Goal: Task Accomplishment & Management: Manage account settings

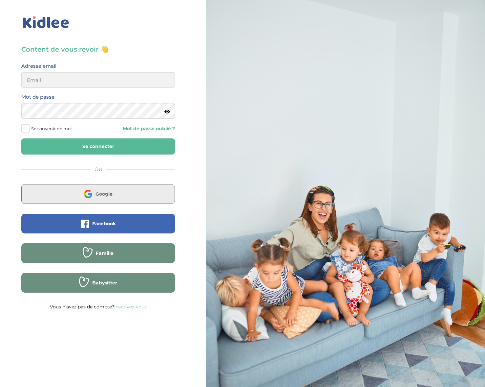
click at [63, 196] on button "Google" at bounding box center [98, 194] width 154 height 20
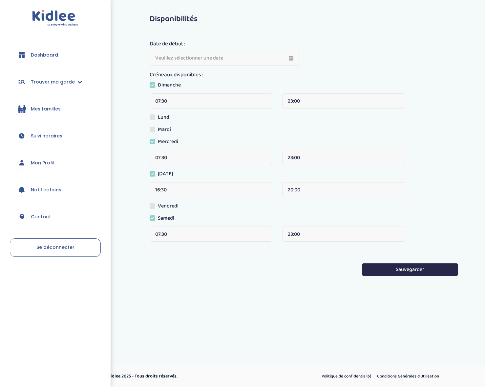
click at [42, 113] on link "Mes familles" at bounding box center [55, 109] width 91 height 24
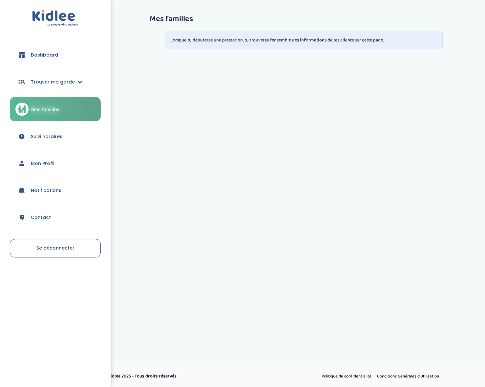
click at [82, 80] on link "Trouver ma garde" at bounding box center [55, 82] width 91 height 24
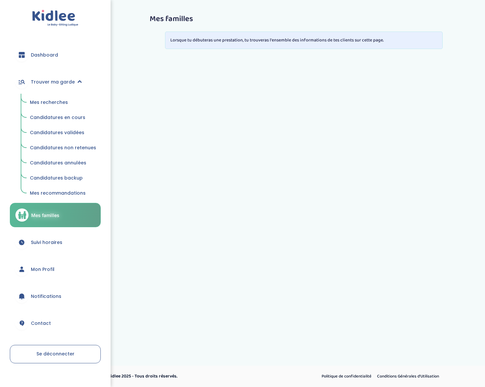
click at [59, 101] on span "Mes recherches" at bounding box center [49, 102] width 38 height 7
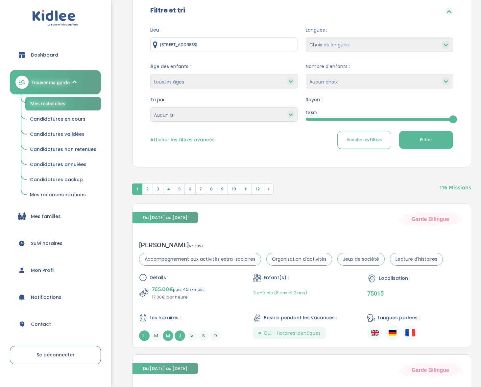
scroll to position [80, 0]
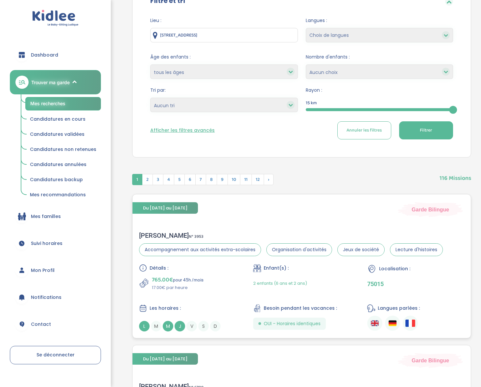
click at [155, 240] on div "Sophia S . N° 3953 Accompagnement aux activités extra-scolaires Organisation d'…" at bounding box center [291, 243] width 304 height 25
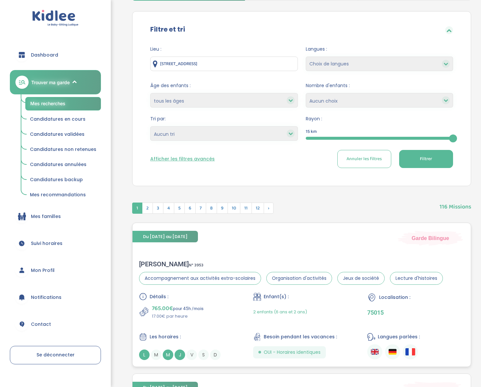
scroll to position [0, 0]
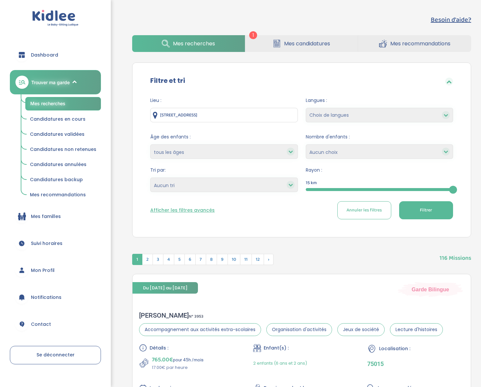
click at [178, 210] on button "Afficher les filtres avancés" at bounding box center [182, 210] width 64 height 7
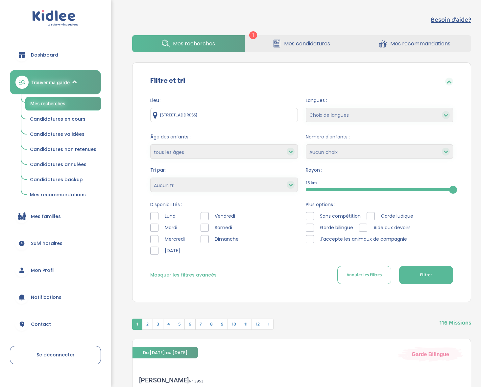
click at [331, 148] on select "1 2 3 4 Aucun choix" at bounding box center [378, 151] width 147 height 14
click at [254, 114] on input "28 Rue du Chalet, Asnières-sur-Seine, France" at bounding box center [223, 115] width 147 height 14
drag, startPoint x: 254, startPoint y: 114, endPoint x: 160, endPoint y: 105, distance: 94.0
click at [160, 105] on div "Lieu : 28 Rue du Chalet, Asnières-sur-Seine, France" at bounding box center [223, 109] width 147 height 25
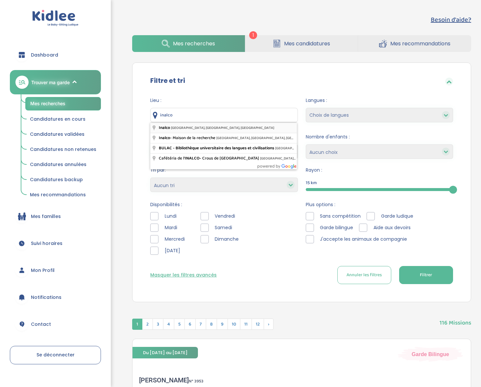
type input "Inalco, Rue des Grands Moulins, Paris, France"
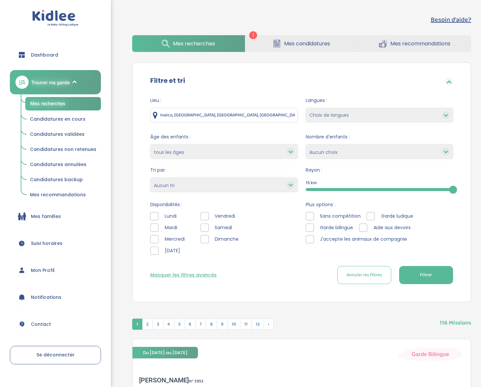
click at [440, 267] on button "Filtrer" at bounding box center [426, 275] width 54 height 18
drag, startPoint x: 455, startPoint y: 189, endPoint x: 336, endPoint y: 200, distance: 119.4
click at [335, 186] on div "5" at bounding box center [334, 190] width 8 height 8
click at [425, 276] on span "Filtrer" at bounding box center [425, 274] width 12 height 7
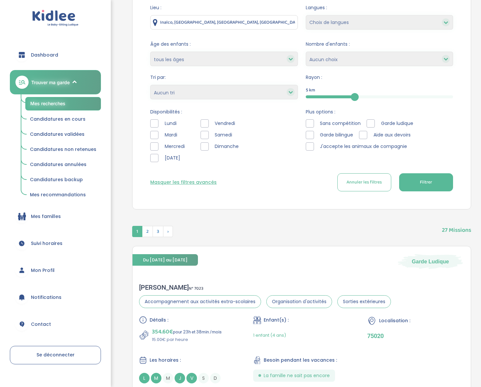
scroll to position [206, 0]
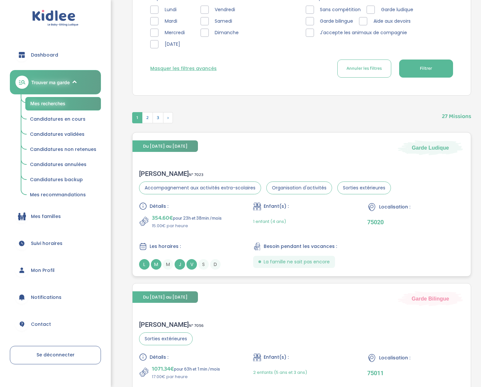
click at [163, 167] on div "CLARISSE M . N° 7023 Accompagnement aux activités extra-scolaires Organisation …" at bounding box center [301, 219] width 338 height 113
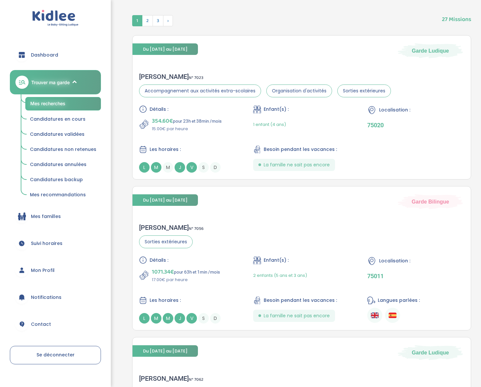
scroll to position [312, 0]
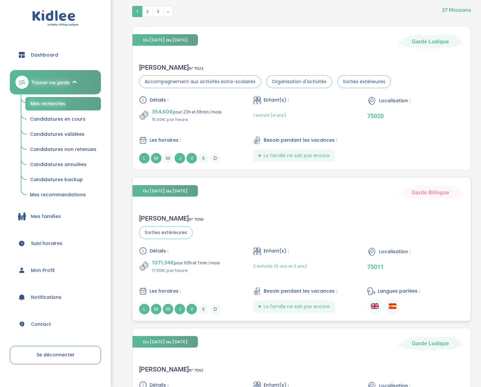
click at [153, 215] on div "Fanny A . N° 7056" at bounding box center [171, 218] width 64 height 8
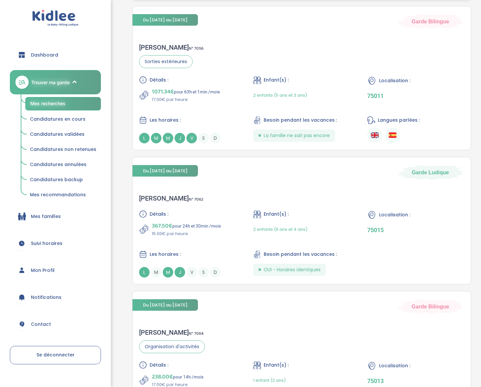
scroll to position [500, 0]
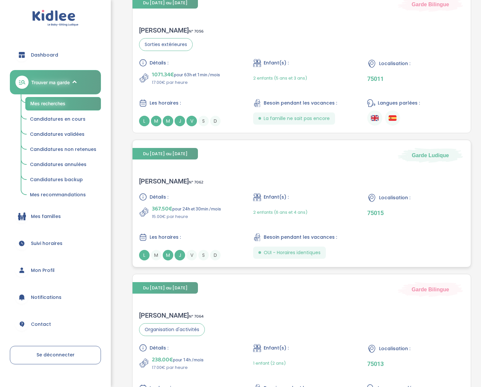
click at [150, 176] on div "Sonia A . N° 7062 Détails : 367.50€ pour 24h et 30min /mois 15.00€ par heure En…" at bounding box center [301, 218] width 338 height 96
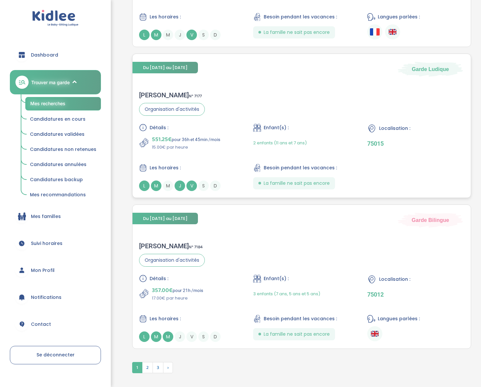
scroll to position [1512, 0]
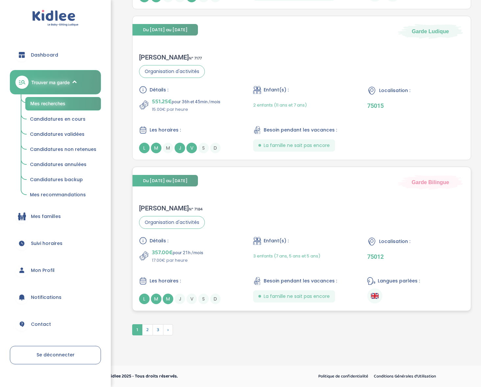
click at [163, 205] on div "Vanessa E . N° 7184" at bounding box center [172, 208] width 66 height 8
click at [177, 300] on span "J" at bounding box center [179, 298] width 11 height 11
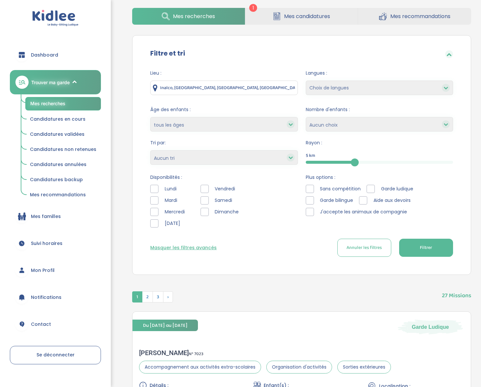
scroll to position [0, 0]
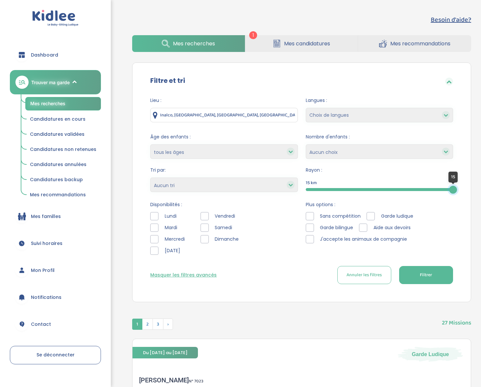
drag, startPoint x: 356, startPoint y: 190, endPoint x: 483, endPoint y: 163, distance: 129.4
click at [312, 228] on div at bounding box center [309, 227] width 8 height 8
click at [415, 273] on button "Filtrer" at bounding box center [426, 275] width 54 height 18
click at [432, 274] on button "Filtrer" at bounding box center [426, 275] width 54 height 18
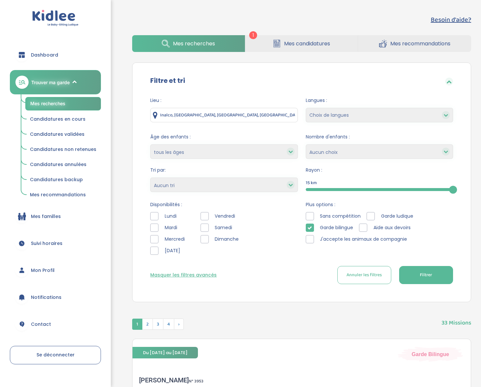
click at [173, 274] on button "Masquer les filtres avancés" at bounding box center [183, 274] width 66 height 7
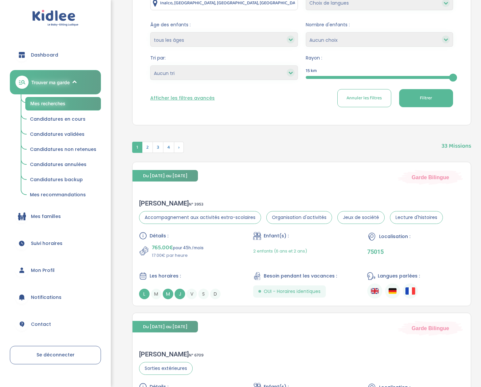
scroll to position [113, 0]
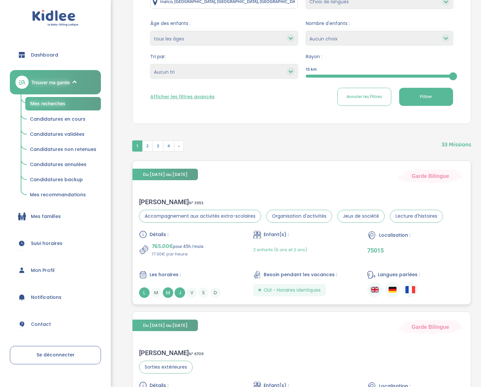
click at [161, 200] on div "Sophia S . N° 3953" at bounding box center [291, 202] width 304 height 8
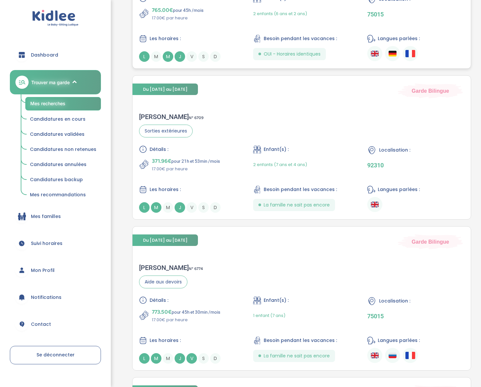
scroll to position [353, 0]
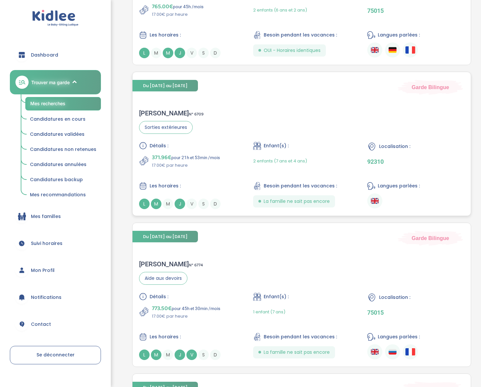
click at [147, 110] on div "Chloé B . N° 6709" at bounding box center [171, 113] width 64 height 8
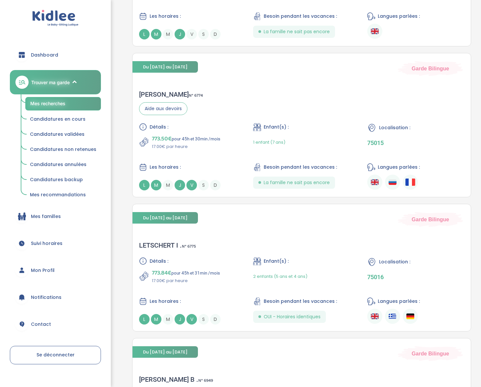
scroll to position [543, 0]
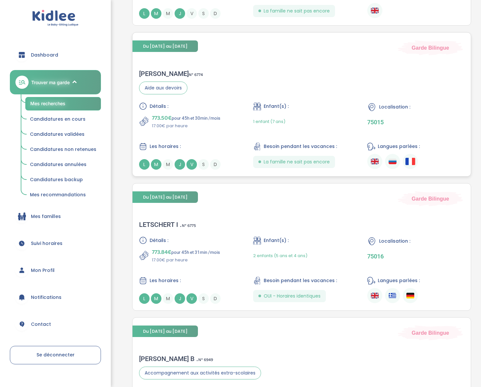
click at [156, 67] on div "Alena M . N° 6774 Aide aux devoirs Détails : 773.50€ pour 45h et 30min /mois 17…" at bounding box center [301, 119] width 338 height 113
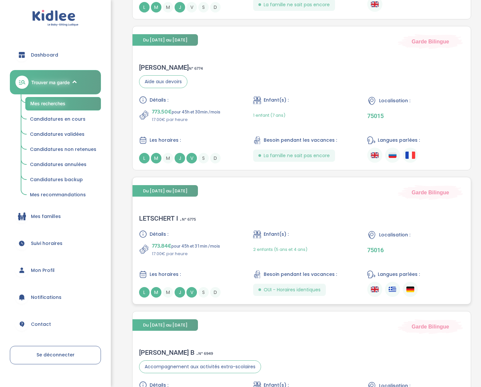
scroll to position [583, 0]
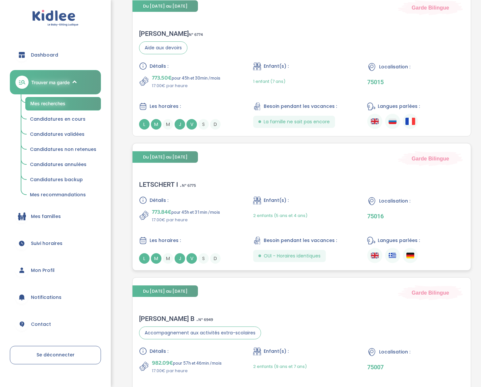
click at [168, 182] on div "LETSCHERT I . N° 6775" at bounding box center [167, 184] width 57 height 8
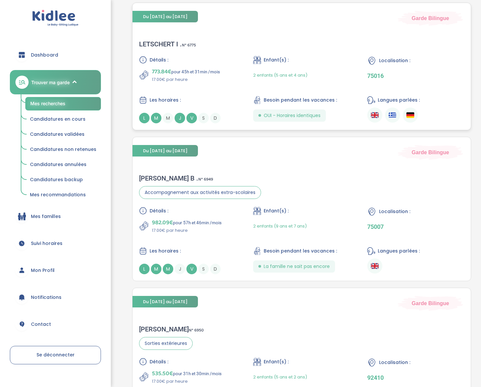
scroll to position [726, 0]
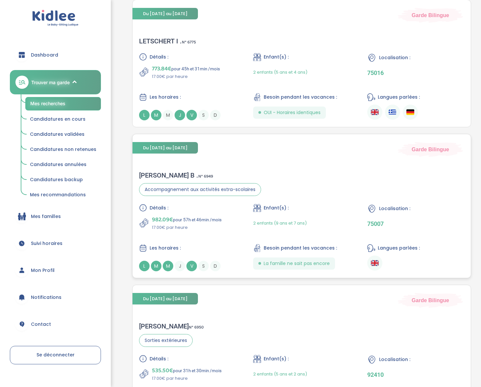
click at [164, 172] on div "Delphine B . N° 6949" at bounding box center [200, 175] width 122 height 8
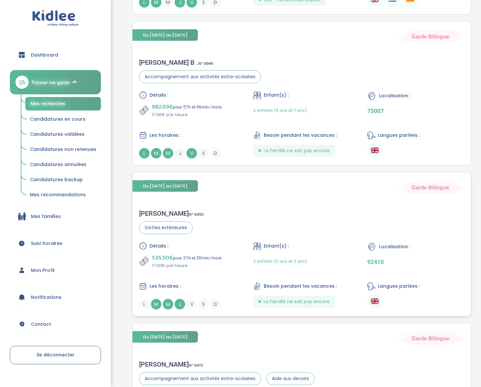
scroll to position [934, 0]
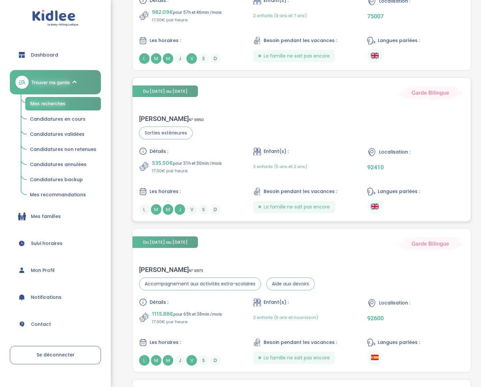
click at [161, 115] on div "Laura B . N° 6950" at bounding box center [171, 119] width 65 height 8
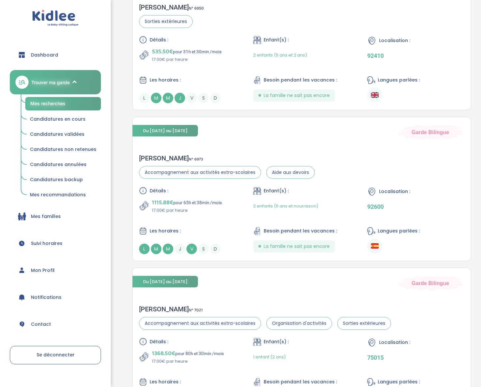
scroll to position [1076, 0]
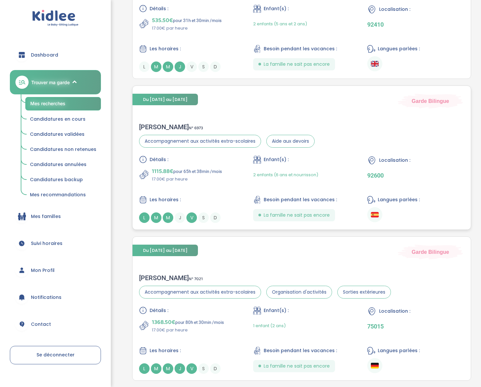
click at [144, 122] on div "Silvia L . N° 6973 Accompagnement aux activités extra-scolaires Aide aux devoir…" at bounding box center [301, 172] width 338 height 113
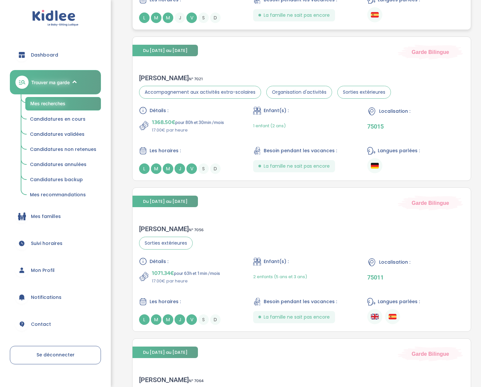
scroll to position [1276, 0]
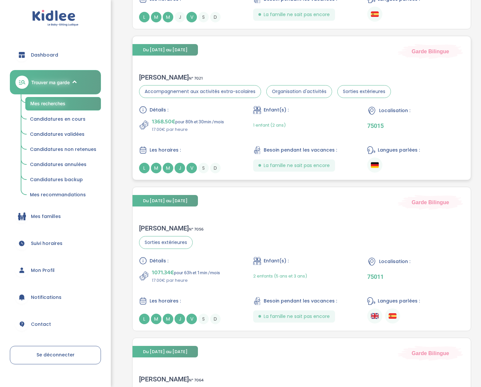
click at [150, 73] on div "Marie R . N° 7021 Accompagnement aux activités extra-scolaires Organisation d'a…" at bounding box center [301, 123] width 338 height 113
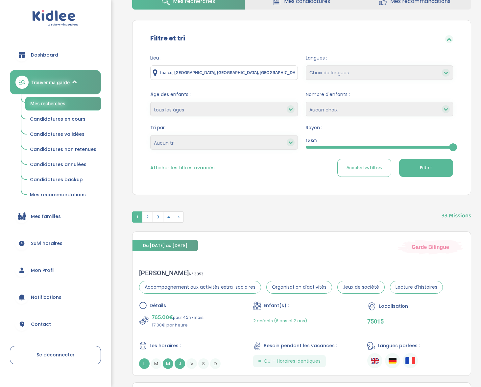
scroll to position [0, 0]
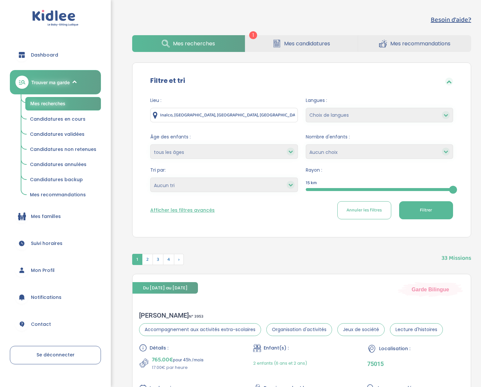
click at [339, 116] on select "Choix de langues Allemand Anglais Arabe Espagnol Grec Russe Français Coréen" at bounding box center [378, 115] width 147 height 14
click at [214, 187] on select "Heures par semaine (croissant) Heures par semaine (décroissant) Date de démarra…" at bounding box center [223, 184] width 147 height 14
click at [327, 150] on select "1 2 3 4 Aucun choix" at bounding box center [378, 151] width 147 height 14
click at [190, 210] on button "Afficher les filtres avancés" at bounding box center [182, 210] width 64 height 7
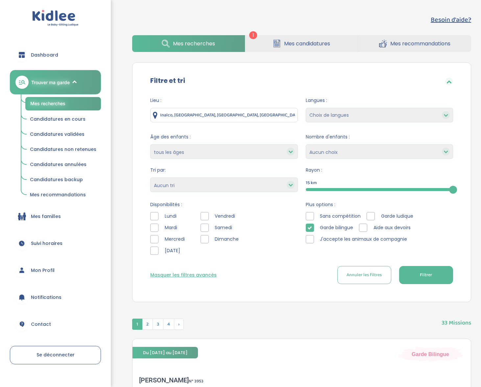
click at [312, 225] on div at bounding box center [309, 227] width 8 height 8
click at [206, 225] on div at bounding box center [204, 227] width 8 height 8
click at [204, 235] on div "Vendredi Samedi Dimanche" at bounding box center [222, 235] width 44 height 46
click at [203, 240] on div at bounding box center [204, 239] width 8 height 8
click at [416, 280] on button "Filtrer" at bounding box center [426, 275] width 54 height 18
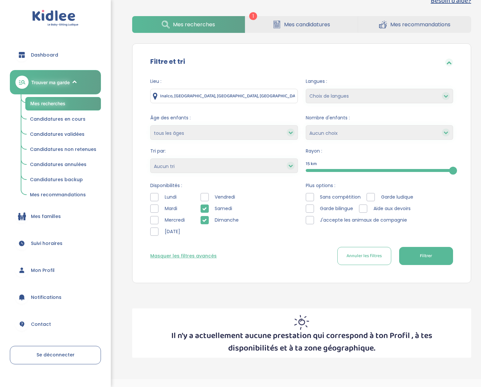
scroll to position [33, 0]
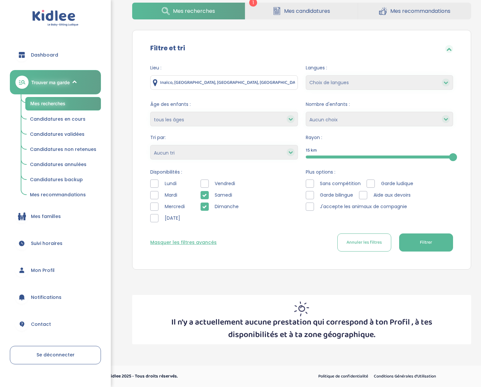
click at [249, 83] on input "Inalco, Rue des Grands Moulins, Paris, France" at bounding box center [223, 82] width 147 height 14
drag, startPoint x: 251, startPoint y: 83, endPoint x: 97, endPoint y: 59, distance: 156.6
click at [97, 59] on div "trouver ma garde Dashboard Mon profil Mes famille Mes documents Dashboard Trouv…" at bounding box center [240, 176] width 481 height 419
type input "8"
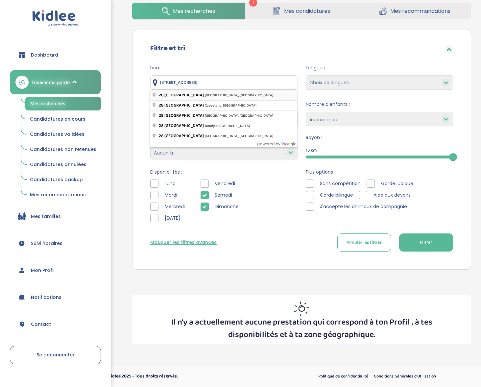
type input "28 Rue du Chalet, Asnières-sur-Seine, France"
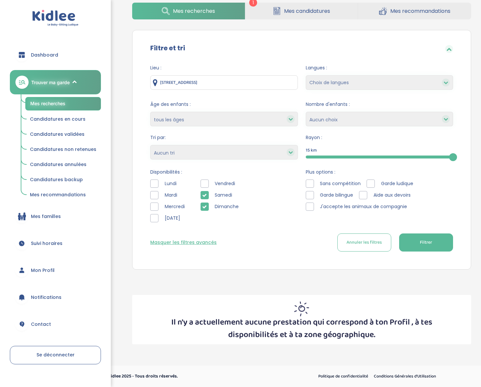
click at [432, 241] on button "Filtrer" at bounding box center [426, 242] width 54 height 18
click at [59, 116] on span "Candidatures en cours" at bounding box center [58, 119] width 56 height 7
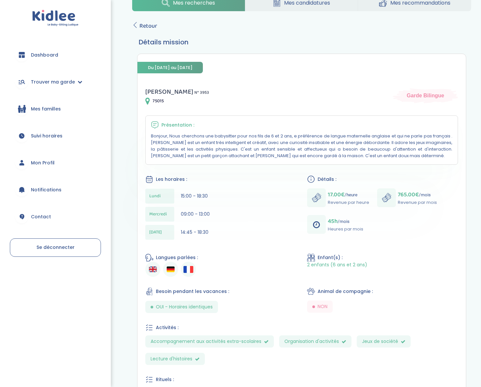
scroll to position [34, 0]
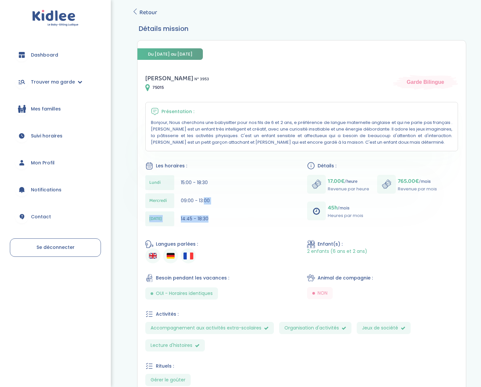
drag, startPoint x: 204, startPoint y: 196, endPoint x: 207, endPoint y: 214, distance: 18.0
click at [207, 214] on div "Lundi 15:00 - 18:30 Mercredi 09:00 - 13:00 Jeudi 14:45 - 18:30" at bounding box center [220, 202] width 151 height 54
click at [207, 215] on span "14:45 - 18:30" at bounding box center [195, 218] width 28 height 7
drag, startPoint x: 207, startPoint y: 216, endPoint x: 193, endPoint y: 215, distance: 13.9
click at [193, 215] on span "14:45 - 18:30" at bounding box center [195, 218] width 28 height 7
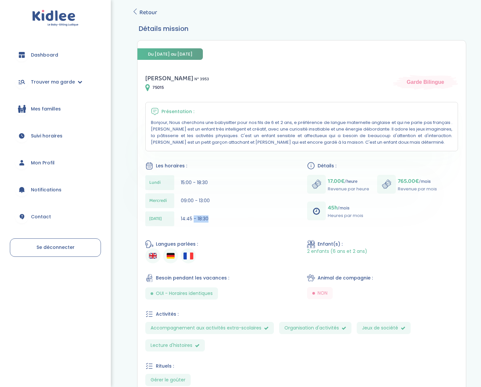
click at [193, 215] on span "14:45 - 18:30" at bounding box center [195, 218] width 28 height 7
drag, startPoint x: 214, startPoint y: 218, endPoint x: 206, endPoint y: 213, distance: 10.4
click at [206, 213] on div "Jeudi 14:45 - 18:30" at bounding box center [220, 218] width 151 height 15
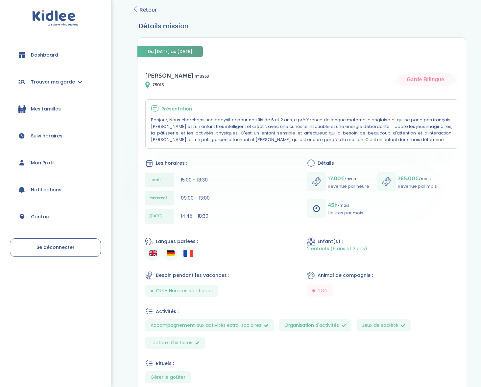
scroll to position [110, 0]
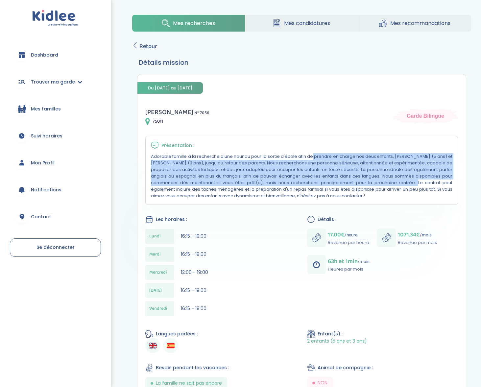
drag, startPoint x: 255, startPoint y: 157, endPoint x: 320, endPoint y: 183, distance: 70.3
click at [320, 183] on p "Adorable famille à la recherche d'une nounou pour la sortie d'école afin de pre…" at bounding box center [301, 176] width 301 height 46
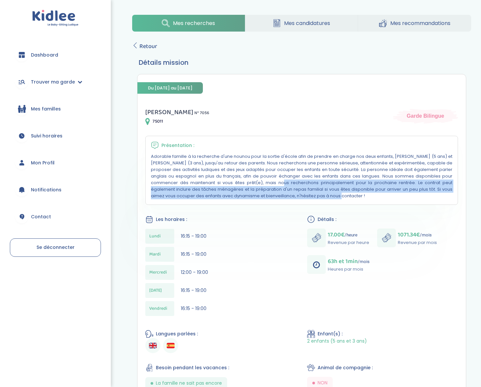
drag, startPoint x: 184, startPoint y: 182, endPoint x: 242, endPoint y: 192, distance: 59.4
click at [242, 192] on p "Adorable famille à la recherche d'une nounou pour la sortie d'école afin de pre…" at bounding box center [301, 176] width 301 height 46
drag, startPoint x: 242, startPoint y: 192, endPoint x: 241, endPoint y: 183, distance: 8.6
click at [241, 183] on p "Adorable famille à la recherche d'une nounou pour la sortie d'école afin de pre…" at bounding box center [301, 176] width 301 height 46
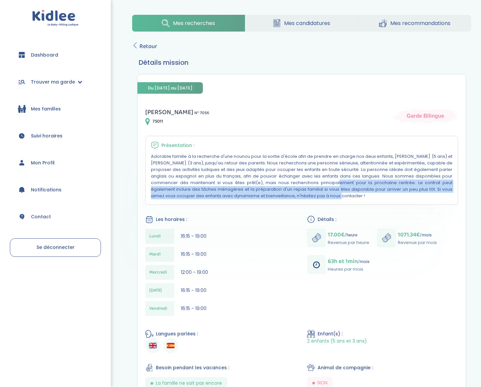
click at [241, 183] on p "Adorable famille à la recherche d'une nounou pour la sortie d'école afin de pre…" at bounding box center [301, 176] width 301 height 46
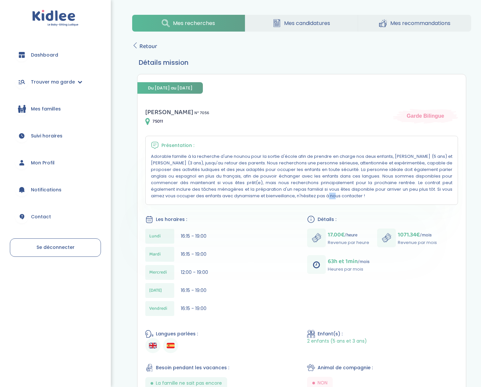
drag, startPoint x: 237, startPoint y: 192, endPoint x: 232, endPoint y: 192, distance: 4.6
click at [232, 192] on p "Adorable famille à la recherche d'une nounou pour la sortie d'école afin de pre…" at bounding box center [301, 176] width 301 height 46
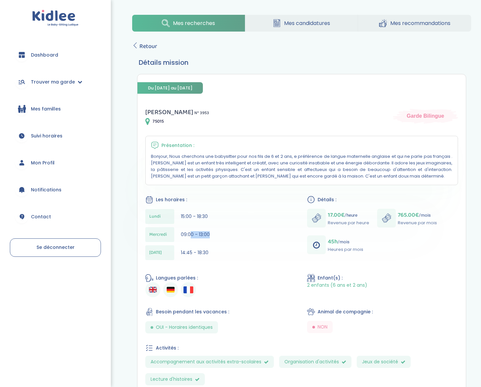
drag, startPoint x: 190, startPoint y: 233, endPoint x: 196, endPoint y: 238, distance: 7.9
click at [196, 238] on div "Mercredi 09:00 - 13:00" at bounding box center [220, 234] width 151 height 15
click at [196, 237] on div "Mercredi 09:00 - 13:00" at bounding box center [220, 234] width 151 height 15
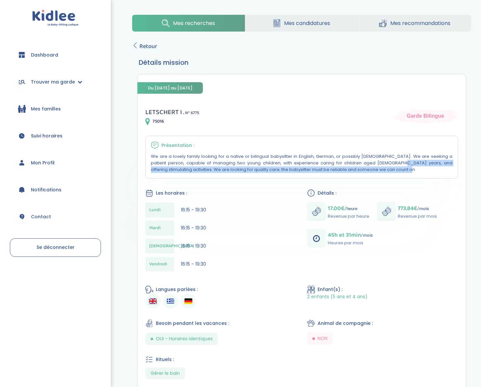
drag, startPoint x: 322, startPoint y: 163, endPoint x: 324, endPoint y: 168, distance: 5.2
click at [324, 168] on p "We are a lovely family looking for a native or bilingual babysitter in English,…" at bounding box center [301, 163] width 301 height 20
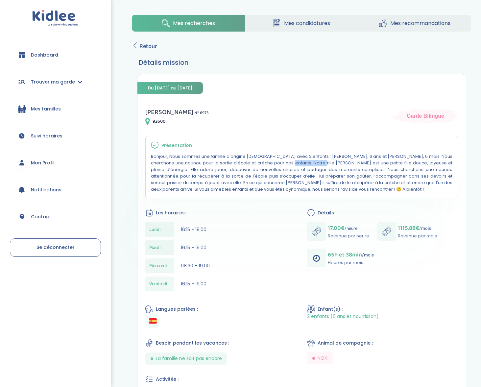
drag, startPoint x: 213, startPoint y: 163, endPoint x: 267, endPoint y: 166, distance: 54.0
click at [248, 161] on p "Bonjour, Nous sommes une famille d'origine espagnole avec 2 enfants : Olivia, 6…" at bounding box center [301, 172] width 301 height 39
click at [268, 166] on p "Bonjour, Nous sommes une famille d'origine espagnole avec 2 enfants : Olivia, 6…" at bounding box center [301, 172] width 301 height 39
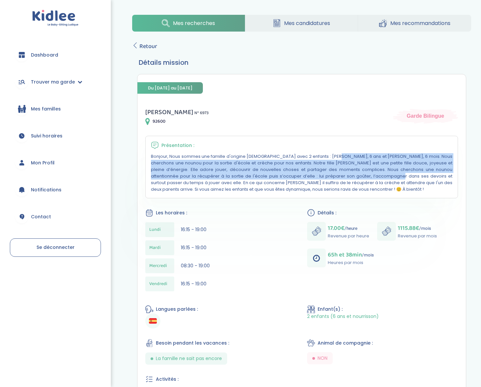
drag, startPoint x: 276, startPoint y: 159, endPoint x: 277, endPoint y: 177, distance: 18.4
click at [277, 177] on p "Bonjour, Nous sommes une famille d'origine espagnole avec 2 enfants : Olivia, 6…" at bounding box center [301, 172] width 301 height 39
click at [276, 177] on p "Bonjour, Nous sommes une famille d'origine espagnole avec 2 enfants : Olivia, 6…" at bounding box center [301, 172] width 301 height 39
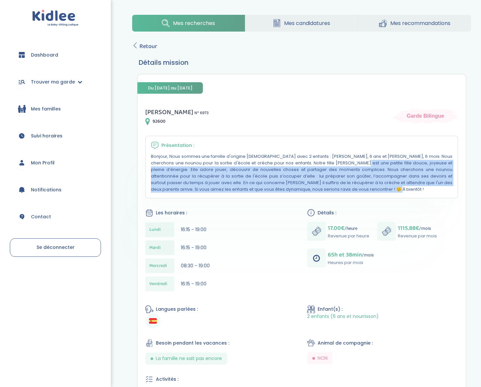
drag, startPoint x: 281, startPoint y: 169, endPoint x: 270, endPoint y: 186, distance: 19.6
click at [270, 186] on p "Bonjour, Nous sommes une famille d'origine espagnole avec 2 enfants : Olivia, 6…" at bounding box center [301, 172] width 301 height 39
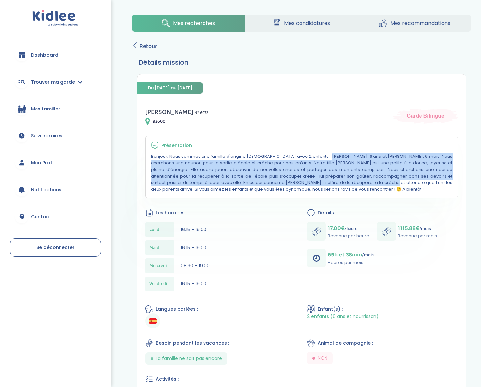
drag, startPoint x: 265, startPoint y: 154, endPoint x: 263, endPoint y: 184, distance: 29.7
click at [263, 184] on p "Bonjour, Nous sommes une famille d'origine espagnole avec 2 enfants : Olivia, 6…" at bounding box center [301, 172] width 301 height 39
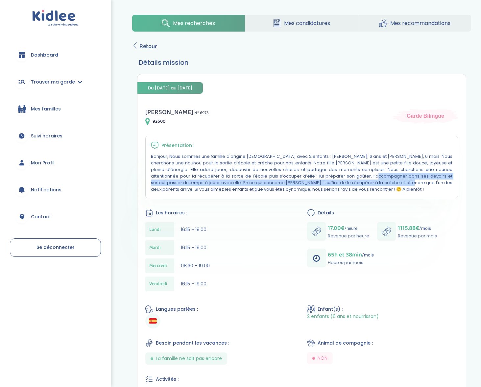
drag, startPoint x: 254, startPoint y: 175, endPoint x: 281, endPoint y: 185, distance: 29.0
click at [280, 185] on p "Bonjour, Nous sommes une famille d'origine espagnole avec 2 enfants : Olivia, 6…" at bounding box center [301, 172] width 301 height 39
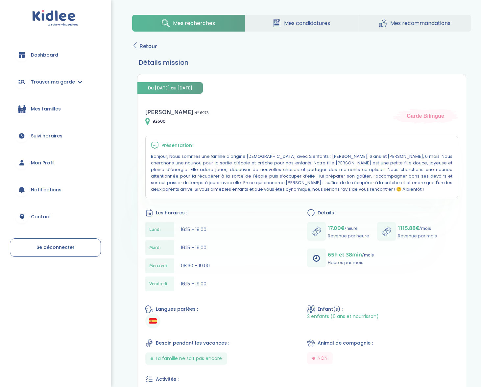
click at [282, 182] on p "Bonjour, Nous sommes une famille d'origine espagnole avec 2 enfants : Olivia, 6…" at bounding box center [301, 172] width 301 height 39
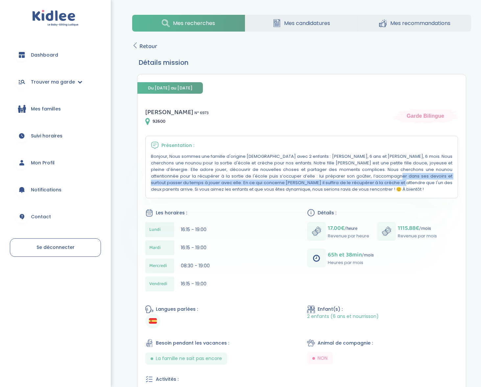
drag, startPoint x: 274, startPoint y: 176, endPoint x: 273, endPoint y: 180, distance: 4.5
click at [273, 180] on p "Bonjour, Nous sommes une famille d'origine espagnole avec 2 enfants : Olivia, 6…" at bounding box center [301, 172] width 301 height 39
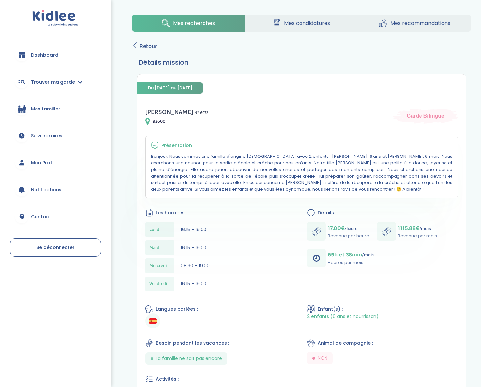
click at [272, 181] on p "Bonjour, Nous sommes une famille d'origine espagnole avec 2 enfants : Olivia, 6…" at bounding box center [301, 172] width 301 height 39
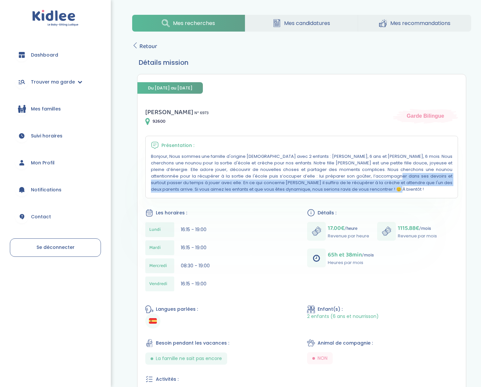
drag, startPoint x: 275, startPoint y: 178, endPoint x: 272, endPoint y: 186, distance: 8.2
click at [272, 186] on p "Bonjour, Nous sommes une famille d'origine espagnole avec 2 enfants : Olivia, 6…" at bounding box center [301, 172] width 301 height 39
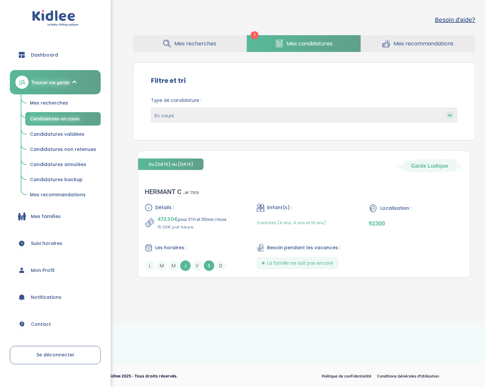
click at [213, 44] on span "Mes recherches" at bounding box center [195, 43] width 42 height 8
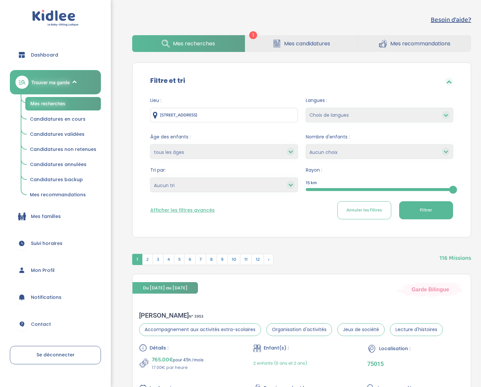
click at [292, 46] on span "Mes candidatures" at bounding box center [307, 43] width 46 height 8
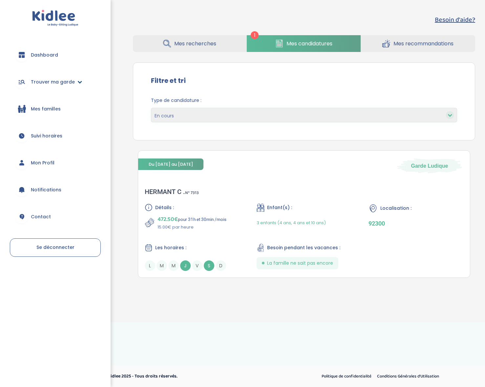
click at [58, 84] on span "Trouver ma garde" at bounding box center [53, 82] width 44 height 7
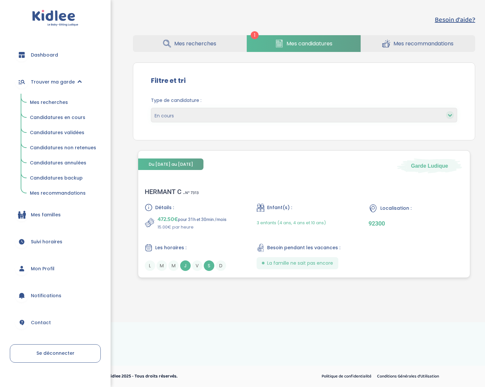
click at [165, 189] on div "HERMANT C . N° 7313" at bounding box center [172, 192] width 54 height 8
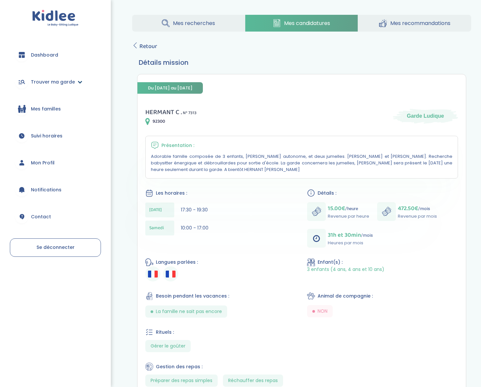
click at [64, 79] on span "Trouver ma garde" at bounding box center [53, 82] width 44 height 7
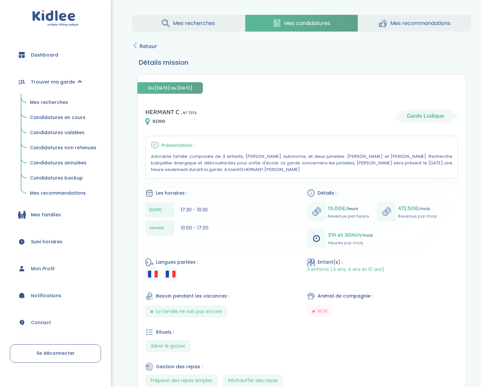
click at [54, 146] on span "Candidatures non retenues" at bounding box center [63, 147] width 66 height 7
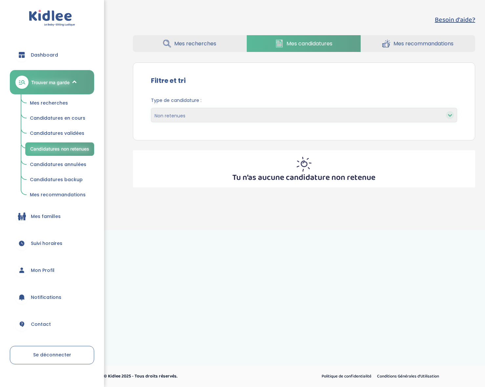
select select "declined"
click at [74, 163] on span "Candidatures annulées" at bounding box center [58, 164] width 56 height 7
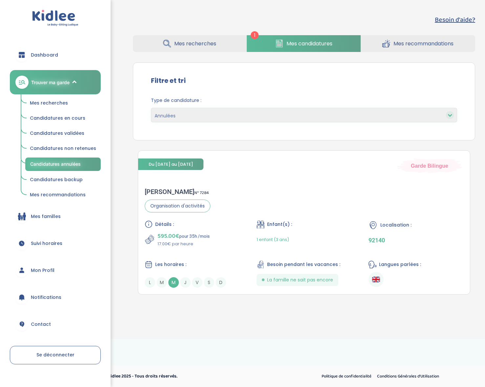
select select "canceled"
click at [65, 120] on span "Candidatures en cours" at bounding box center [58, 118] width 56 height 7
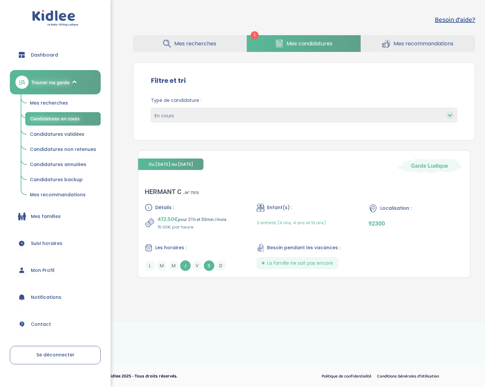
click at [58, 101] on span "Mes recherches" at bounding box center [49, 103] width 38 height 7
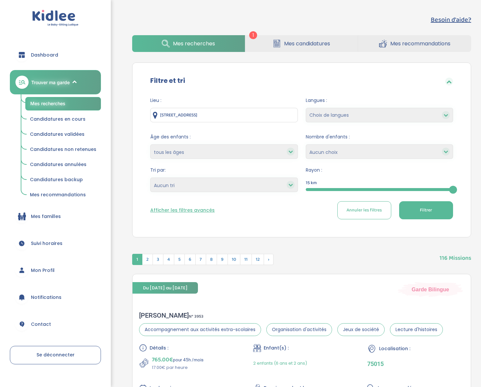
click at [52, 116] on span "Candidatures en cours" at bounding box center [58, 119] width 56 height 7
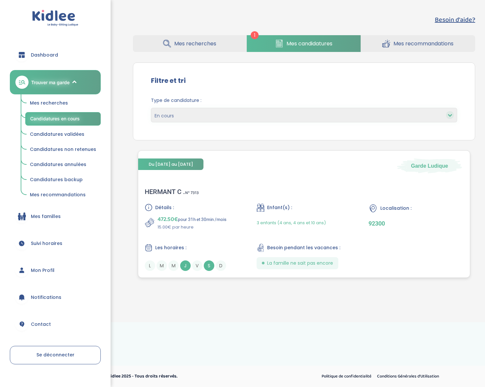
click at [155, 189] on div "HERMANT C . N° 7313" at bounding box center [172, 192] width 54 height 8
click at [66, 101] on span "Mes recherches" at bounding box center [49, 103] width 38 height 7
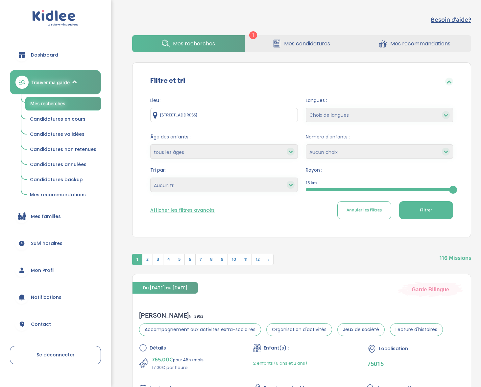
click at [179, 206] on div "Afficher les filtres avancés Annuler les filtres Filtrer" at bounding box center [301, 210] width 303 height 18
click at [181, 206] on div "Afficher les filtres avancés Annuler les filtres Filtrer" at bounding box center [301, 210] width 303 height 18
click at [183, 208] on button "Afficher les filtres avancés" at bounding box center [182, 210] width 64 height 7
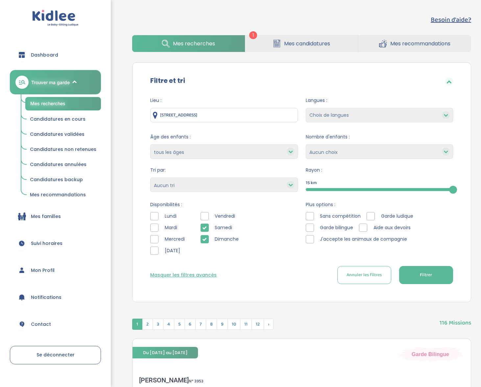
click at [418, 274] on button "Filtrer" at bounding box center [426, 275] width 54 height 18
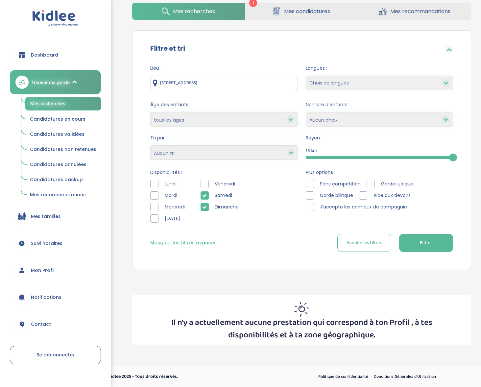
scroll to position [33, 0]
click at [239, 83] on input "28 Rue du Chalet, Asnières-sur-Seine, France" at bounding box center [223, 82] width 147 height 14
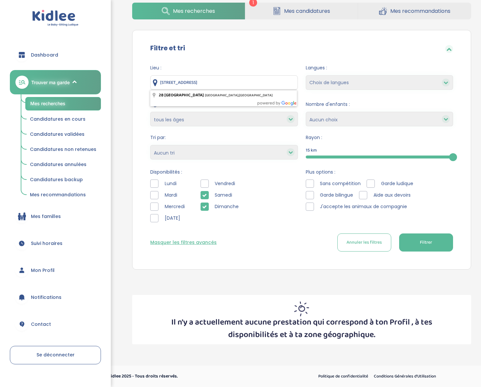
drag, startPoint x: 261, startPoint y: 80, endPoint x: 150, endPoint y: 83, distance: 111.1
click at [150, 83] on input "28 Rue du Chalet, Asnières-sur-Seine, France" at bounding box center [223, 82] width 147 height 14
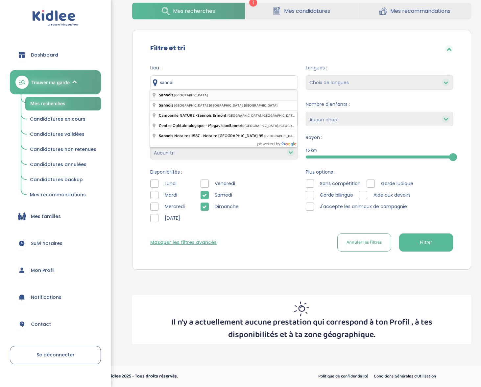
type input "Sannois, France"
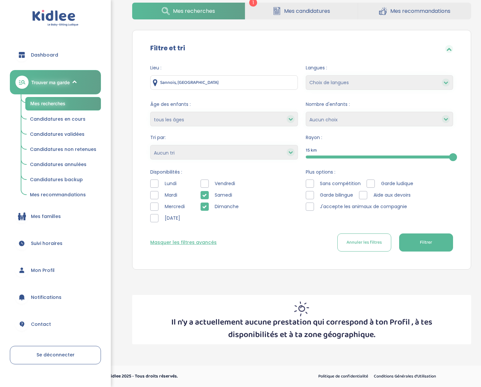
click at [419, 240] on button "Filtrer" at bounding box center [426, 242] width 54 height 18
drag, startPoint x: 204, startPoint y: 82, endPoint x: 99, endPoint y: 72, distance: 105.6
click at [99, 72] on div "trouver ma garde Dashboard Mon profil Mes famille Mes documents Dashboard Trouv…" at bounding box center [240, 176] width 481 height 419
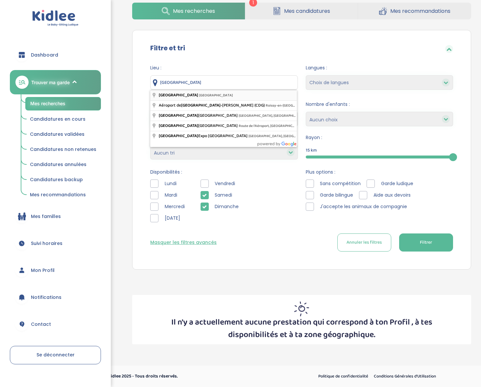
type input "Paris, France"
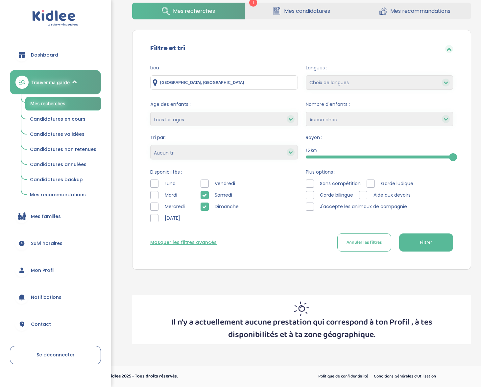
click at [416, 252] on div "Lieu : Paris, France Langues : Choix de langues Allemand Anglais Arabe Espagnol…" at bounding box center [301, 160] width 322 height 202
click at [420, 241] on span "Filtrer" at bounding box center [425, 242] width 12 height 7
drag, startPoint x: 221, startPoint y: 80, endPoint x: 157, endPoint y: 65, distance: 65.9
click at [157, 65] on div "Lieu : Paris, France" at bounding box center [223, 76] width 147 height 25
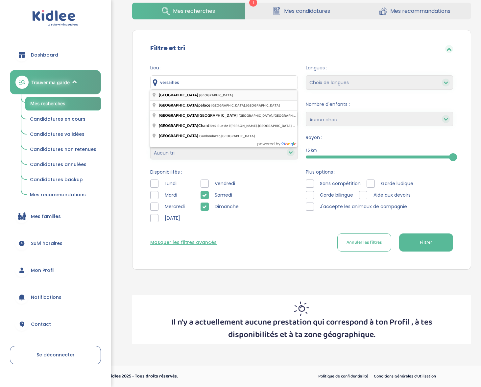
type input "Versailles, France"
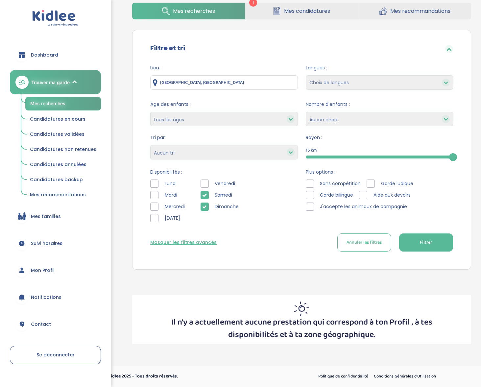
click at [427, 236] on button "Filtrer" at bounding box center [426, 242] width 54 height 18
drag, startPoint x: 212, startPoint y: 79, endPoint x: 154, endPoint y: 71, distance: 58.8
click at [154, 71] on div "Lieu : Versailles, France" at bounding box center [223, 76] width 147 height 25
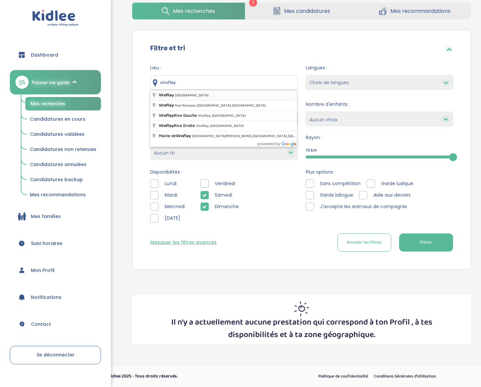
type input "Viroflay, France"
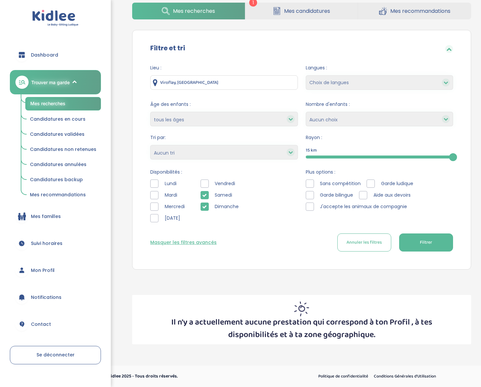
click at [431, 244] on span "Filtrer" at bounding box center [425, 242] width 12 height 7
drag, startPoint x: 198, startPoint y: 82, endPoint x: 120, endPoint y: 82, distance: 78.5
click at [118, 81] on div "Besoin d'aide? 1 Mes recherches Mes candidatures Mes recommandations Besoin d'a…" at bounding box center [301, 163] width 368 height 372
click at [205, 205] on icon at bounding box center [204, 206] width 5 height 5
drag, startPoint x: 194, startPoint y: 76, endPoint x: 202, endPoint y: 82, distance: 9.8
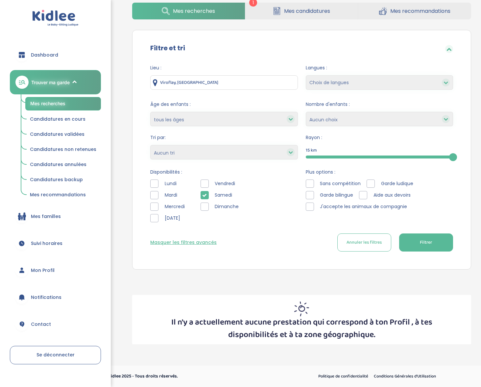
click at [193, 77] on input "Viroflay, France" at bounding box center [223, 82] width 147 height 14
drag, startPoint x: 206, startPoint y: 83, endPoint x: 145, endPoint y: 78, distance: 61.4
click at [145, 78] on div "Lieu : Viroflay, France Langues : Choix de langues Allemand Anglais Arabe Espag…" at bounding box center [301, 160] width 322 height 202
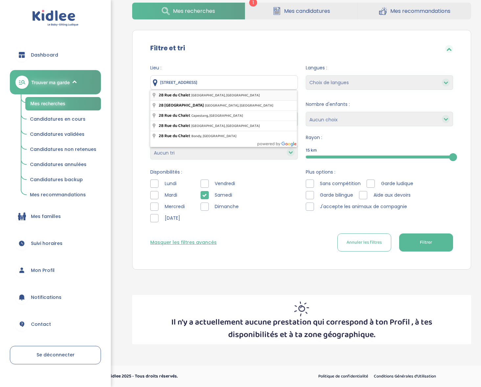
type input "28 Rue du Chalet, Asnières-sur-Seine, France"
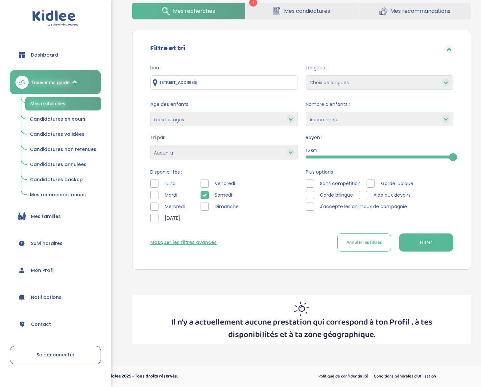
click at [426, 245] on span "Filtrer" at bounding box center [425, 242] width 12 height 7
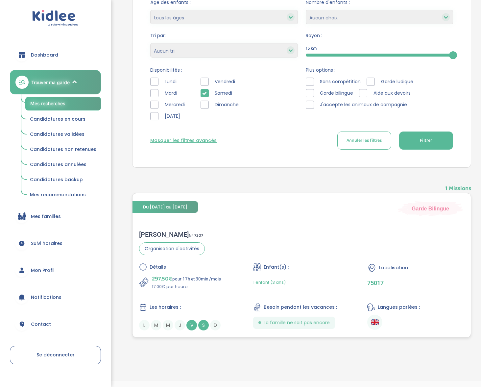
scroll to position [149, 0]
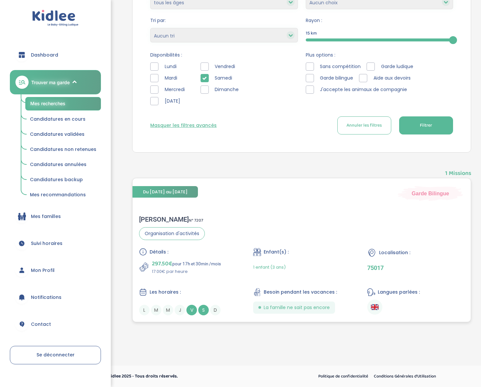
click at [156, 215] on div "Sabah F . N° 7207" at bounding box center [172, 219] width 66 height 8
click at [154, 215] on div "Sabah F . N° 7207" at bounding box center [172, 219] width 66 height 8
click at [153, 216] on div "Sabah F . N° 7207" at bounding box center [172, 219] width 66 height 8
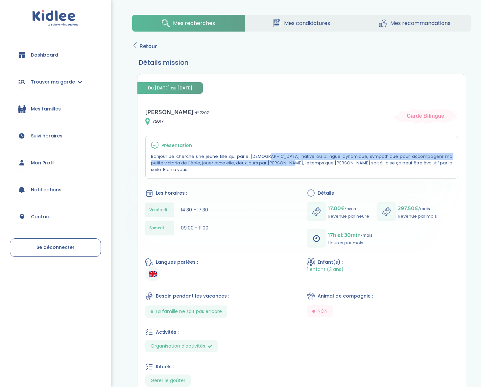
drag, startPoint x: 205, startPoint y: 154, endPoint x: 212, endPoint y: 165, distance: 11.9
click at [212, 165] on p "Bonjour Je cherche une jeune fille qui parle [DEMOGRAPHIC_DATA] native ou bilin…" at bounding box center [301, 163] width 301 height 20
drag, startPoint x: 211, startPoint y: 156, endPoint x: 213, endPoint y: 161, distance: 5.2
click at [213, 161] on p "Bonjour Je cherche une jeune fille qui parle [DEMOGRAPHIC_DATA] native ou bilin…" at bounding box center [301, 163] width 301 height 20
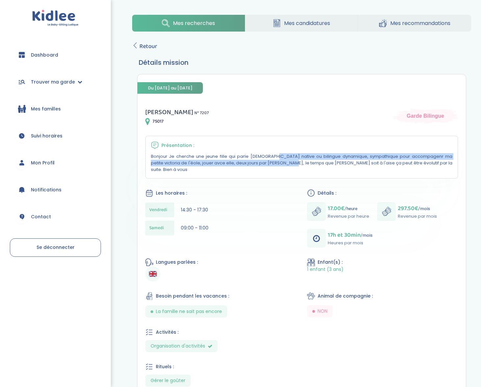
click at [213, 161] on p "Bonjour Je cherche une jeune fille qui parle [DEMOGRAPHIC_DATA] native ou bilin…" at bounding box center [301, 163] width 301 height 20
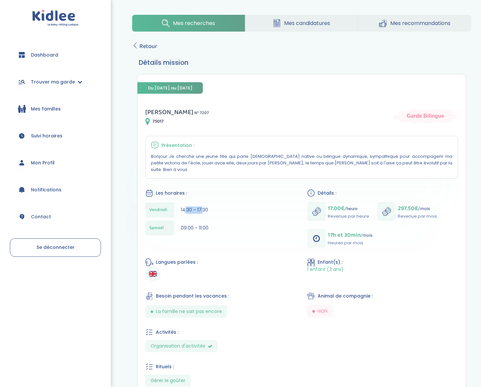
drag, startPoint x: 184, startPoint y: 202, endPoint x: 202, endPoint y: 200, distance: 18.5
click at [202, 206] on span "14:30 - 17:30" at bounding box center [194, 209] width 27 height 7
drag, startPoint x: 189, startPoint y: 202, endPoint x: 202, endPoint y: 208, distance: 14.3
click at [202, 208] on div "[DATE] 14:30 - 17:30" at bounding box center [220, 209] width 151 height 15
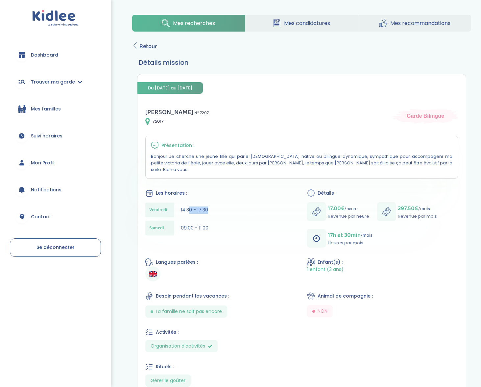
click at [202, 208] on div "[DATE] 14:30 - 17:30" at bounding box center [220, 209] width 151 height 15
drag, startPoint x: 178, startPoint y: 198, endPoint x: 195, endPoint y: 218, distance: 26.1
click at [195, 218] on div "[DATE] 14:30 - 17:30 [DATE] 09:00 - 11:00" at bounding box center [220, 220] width 151 height 36
click at [195, 224] on span "09:00 - 11:00" at bounding box center [195, 227] width 28 height 7
drag, startPoint x: 246, startPoint y: 156, endPoint x: 249, endPoint y: 167, distance: 10.8
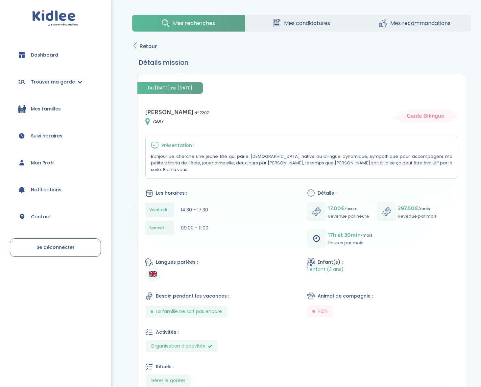
click at [249, 167] on div "Présentation : Bonjour Je cherche une jeune fille qui parle [DEMOGRAPHIC_DATA] …" at bounding box center [301, 157] width 312 height 43
click at [141, 46] on span "Retour" at bounding box center [148, 46] width 18 height 9
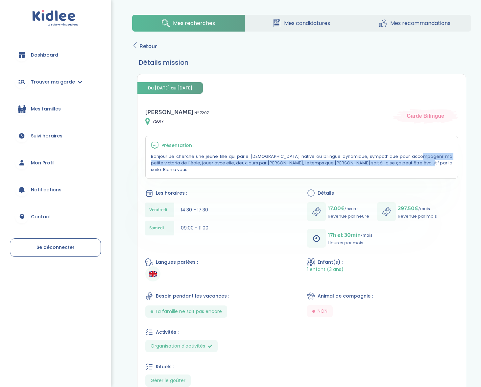
drag, startPoint x: 342, startPoint y: 159, endPoint x: 344, endPoint y: 162, distance: 3.8
click at [344, 162] on p "Bonjour Je cherche une jeune fille qui parle [DEMOGRAPHIC_DATA] native ou bilin…" at bounding box center [301, 163] width 301 height 20
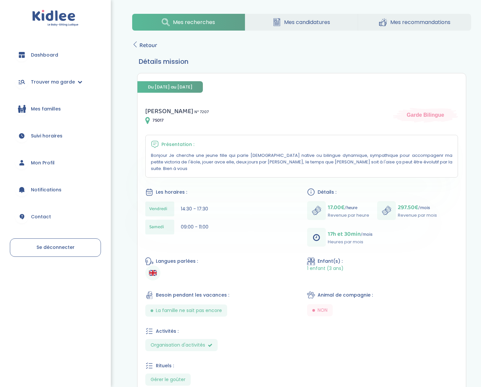
scroll to position [1, 0]
drag, startPoint x: 232, startPoint y: 162, endPoint x: 327, endPoint y: 160, distance: 95.9
click at [327, 160] on p "Bonjour Je cherche une jeune fille qui parle [DEMOGRAPHIC_DATA] native ou bilin…" at bounding box center [301, 162] width 301 height 20
drag, startPoint x: 327, startPoint y: 160, endPoint x: 316, endPoint y: 160, distance: 11.5
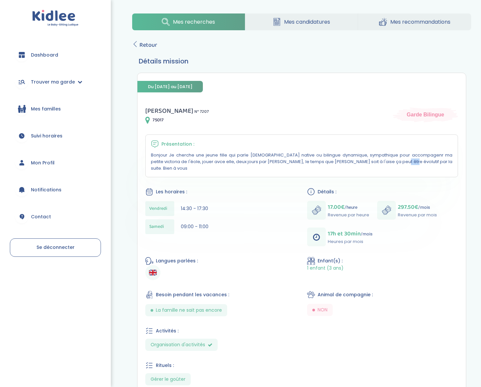
click at [316, 160] on p "Bonjour Je cherche une jeune fille qui parle [DEMOGRAPHIC_DATA] native ou bilin…" at bounding box center [301, 162] width 301 height 20
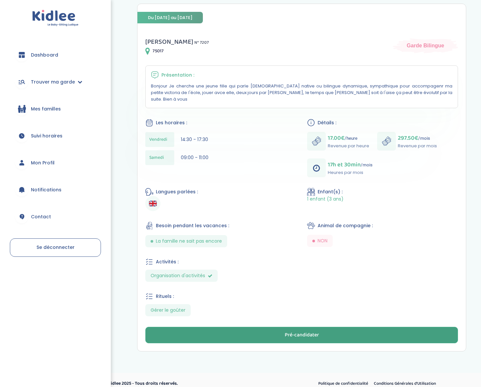
click at [289, 331] on div "Pré-candidater" at bounding box center [301, 335] width 34 height 8
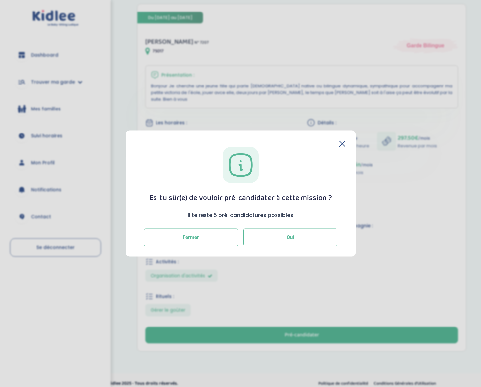
click at [281, 235] on button "Oui" at bounding box center [290, 237] width 94 height 18
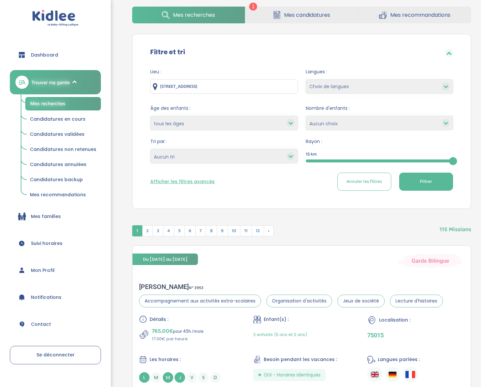
scroll to position [57, 0]
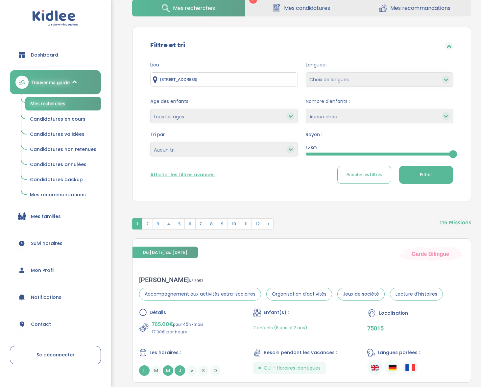
click at [74, 117] on span "Candidatures en cours" at bounding box center [58, 119] width 56 height 7
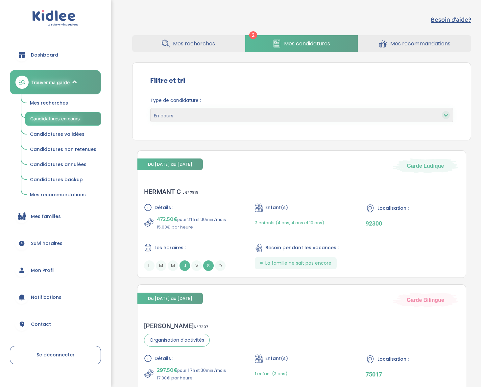
click at [54, 97] on link "Mes recherches" at bounding box center [63, 103] width 76 height 12
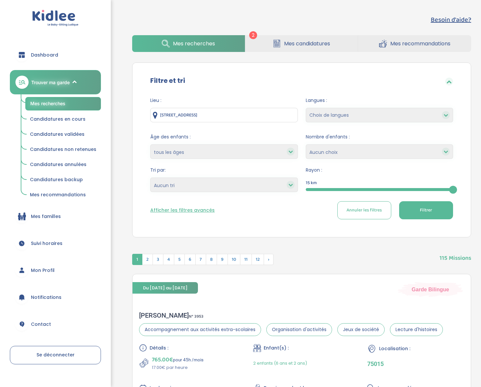
click at [192, 212] on button "Afficher les filtres avancés" at bounding box center [182, 210] width 64 height 7
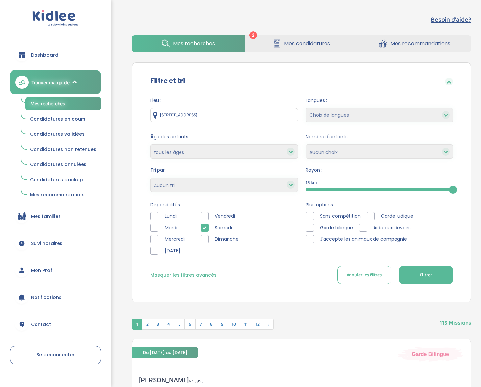
click at [421, 270] on button "Filtrer" at bounding box center [426, 275] width 54 height 18
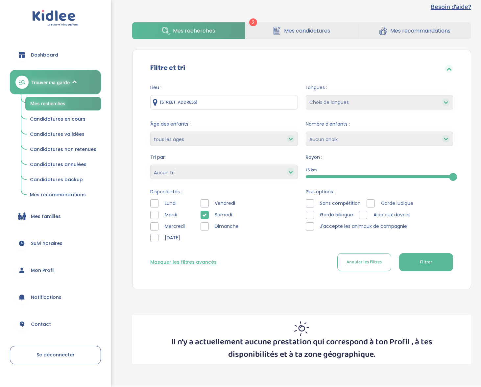
scroll to position [33, 0]
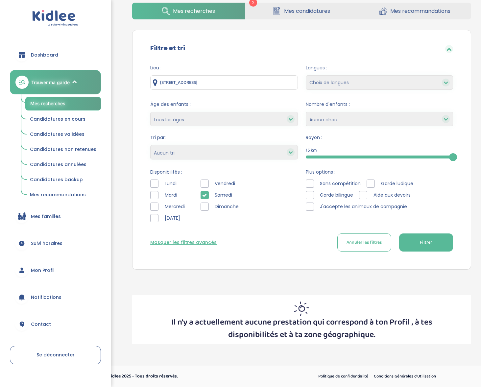
click at [59, 120] on span "Candidatures en cours" at bounding box center [58, 119] width 56 height 7
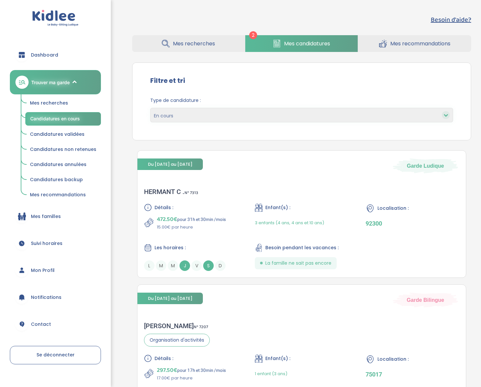
click at [50, 102] on span "Mes recherches" at bounding box center [49, 103] width 38 height 7
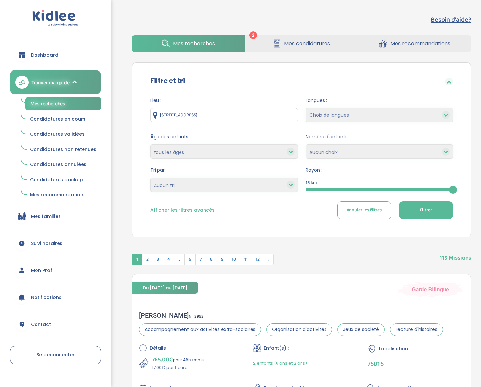
click at [204, 185] on select "Heures par semaine (croissant) Heures par semaine (décroissant) Date de démarra…" at bounding box center [223, 184] width 147 height 14
click at [199, 207] on button "Afficher les filtres avancés" at bounding box center [182, 210] width 64 height 7
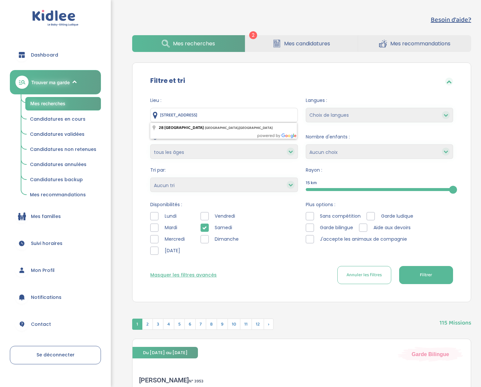
drag, startPoint x: 261, startPoint y: 114, endPoint x: 132, endPoint y: 99, distance: 130.3
click at [132, 99] on div "Filtre et tri Lieu : [STREET_ADDRESS] Langues : Choix de langues Allemand Angla…" at bounding box center [301, 181] width 339 height 239
click at [423, 278] on span "Filtrer" at bounding box center [425, 274] width 12 height 7
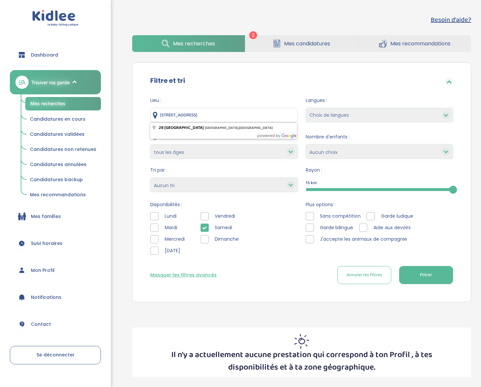
click at [261, 118] on input "[STREET_ADDRESS]" at bounding box center [223, 115] width 147 height 14
drag, startPoint x: 261, startPoint y: 112, endPoint x: 116, endPoint y: 94, distance: 146.7
click at [116, 94] on div "Besoin d'aide? 2 Mes recherches Mes candidatures Mes recommandations Besoin d'a…" at bounding box center [294, 195] width 381 height 381
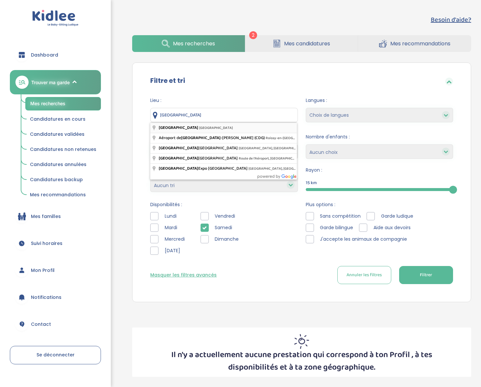
type input "[GEOGRAPHIC_DATA], [GEOGRAPHIC_DATA]"
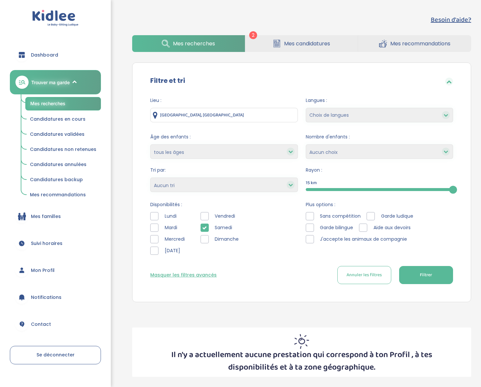
click at [450, 275] on button "Filtrer" at bounding box center [426, 275] width 54 height 18
click at [205, 115] on input "Paris, France" at bounding box center [223, 115] width 147 height 14
drag, startPoint x: 205, startPoint y: 115, endPoint x: 125, endPoint y: 93, distance: 82.6
click at [125, 93] on div "Besoin d'aide? 2 Mes recherches Mes candidatures Mes recommandations Besoin d'a…" at bounding box center [301, 196] width 358 height 372
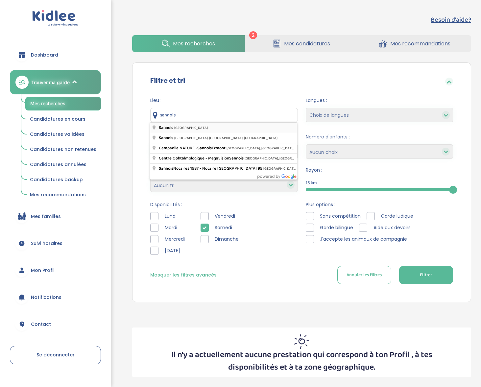
type input "Sannois, France"
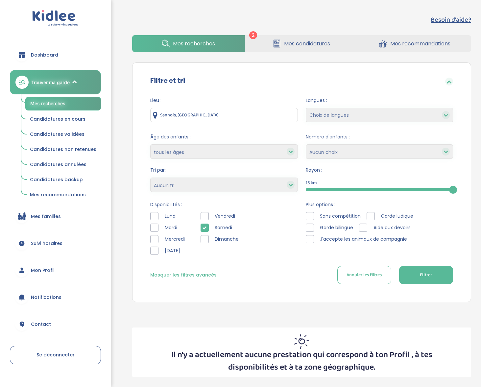
click at [441, 276] on button "Filtrer" at bounding box center [426, 275] width 54 height 18
drag, startPoint x: 203, startPoint y: 110, endPoint x: 199, endPoint y: 116, distance: 7.1
click at [175, 106] on div "Lieu : Sannois, France" at bounding box center [223, 109] width 147 height 25
drag, startPoint x: 201, startPoint y: 116, endPoint x: 143, endPoint y: 106, distance: 58.6
click at [143, 106] on div "Lieu : Sannois, France Langues : Choix de langues Allemand Anglais Arabe Espagn…" at bounding box center [301, 193] width 322 height 202
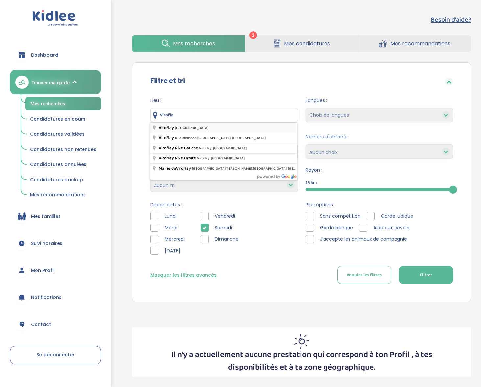
type input "Viroflay, France"
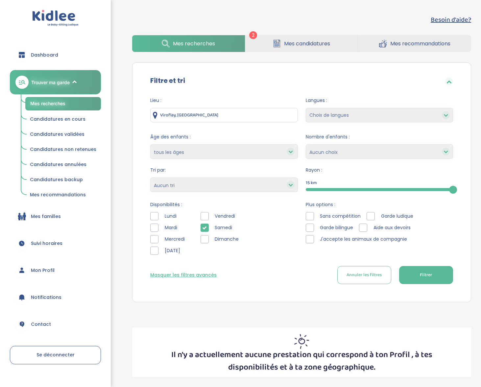
click at [419, 272] on button "Filtrer" at bounding box center [426, 275] width 54 height 18
drag, startPoint x: 120, startPoint y: 113, endPoint x: 91, endPoint y: 109, distance: 28.8
click at [91, 109] on div "trouver ma garde Dashboard Mon profil Mes famille Mes documents Dashboard Trouv…" at bounding box center [240, 209] width 481 height 419
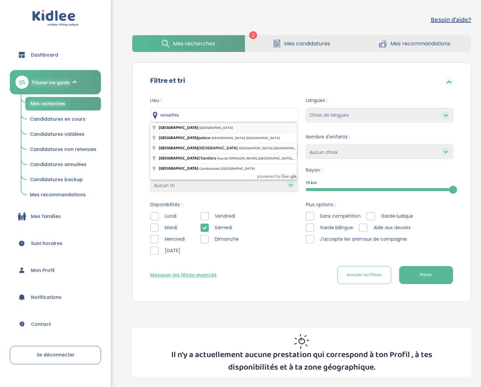
type input "Versailles, France"
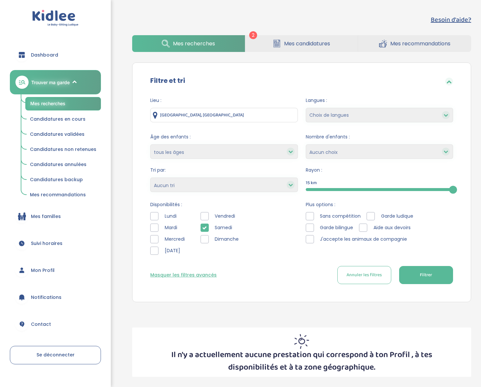
click at [428, 277] on span "Filtrer" at bounding box center [425, 274] width 12 height 7
drag, startPoint x: 202, startPoint y: 113, endPoint x: 147, endPoint y: 105, distance: 55.8
click at [147, 105] on div "Lieu : Versailles, France Langues : Choix de langues Allemand Anglais Arabe Esp…" at bounding box center [301, 193] width 322 height 202
click at [126, 160] on div "Besoin d'aide? 2 Mes recherches Mes candidatures Mes recommandations Besoin d'a…" at bounding box center [301, 196] width 358 height 372
click at [205, 226] on icon at bounding box center [204, 227] width 5 height 5
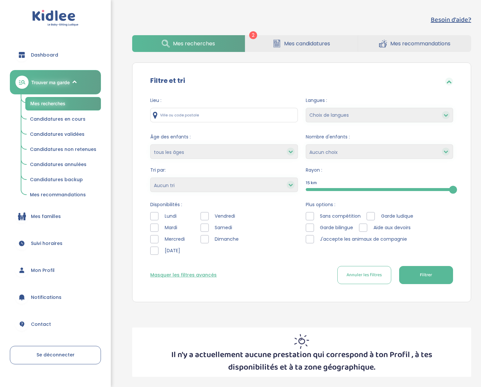
click at [153, 241] on div at bounding box center [154, 239] width 8 height 8
click at [445, 272] on button "Filtrer" at bounding box center [426, 275] width 54 height 18
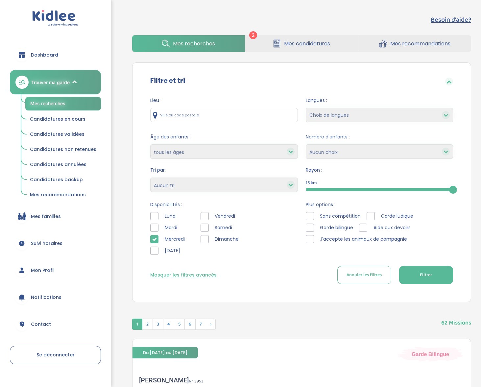
click at [199, 112] on input "text" at bounding box center [223, 115] width 147 height 14
click at [73, 117] on span "Candidatures en cours" at bounding box center [58, 119] width 56 height 7
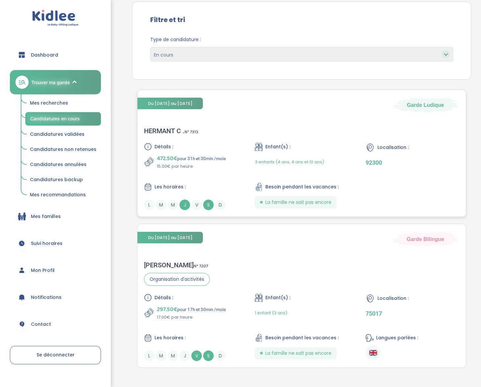
scroll to position [86, 0]
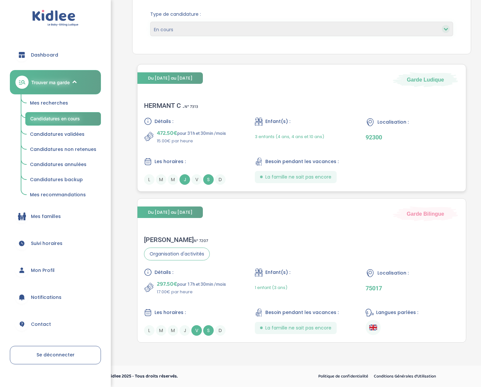
click at [178, 108] on div "HERMANT C . N° 7313" at bounding box center [171, 106] width 54 height 8
click at [158, 239] on div "Sabah F . N° 7207" at bounding box center [177, 240] width 66 height 8
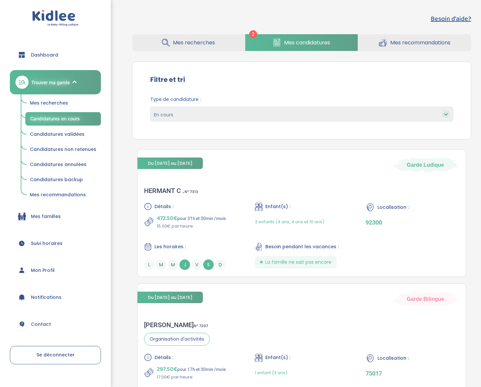
scroll to position [1, 0]
click at [60, 104] on span "Mes recherches" at bounding box center [49, 103] width 38 height 7
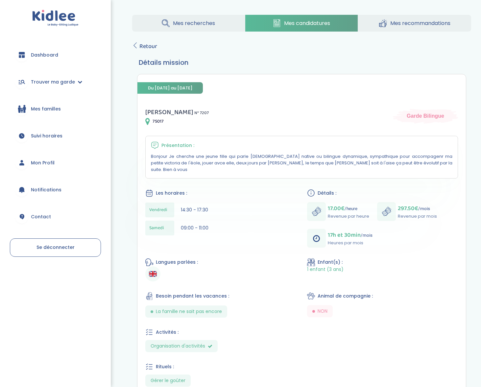
click at [396, 26] on span "Mes recommandations" at bounding box center [420, 23] width 60 height 8
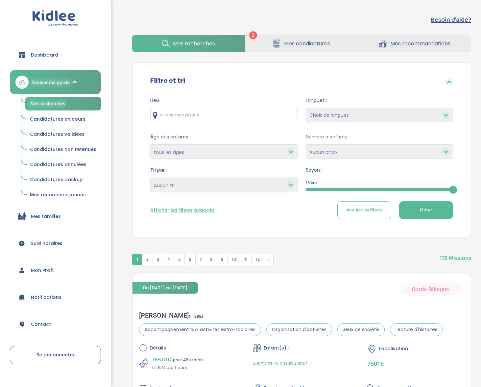
click at [226, 114] on input "text" at bounding box center [223, 115] width 147 height 14
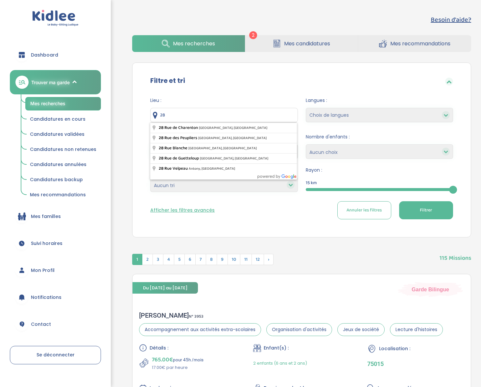
type input "2"
type input "Viroflay, [GEOGRAPHIC_DATA]"
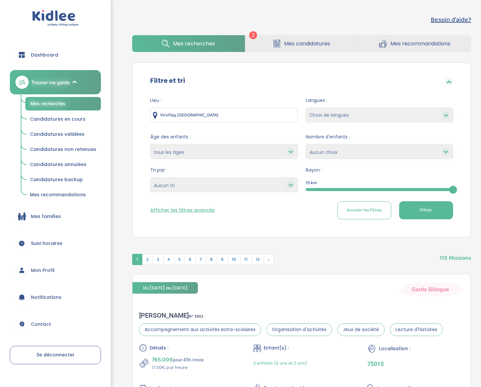
click at [181, 156] on select "moins de 3 ans entre 3 et 6 ans plus de 6 ans tous les âges" at bounding box center [223, 151] width 147 height 14
click at [189, 148] on select "moins de 3 ans entre 3 et 6 ans plus de 6 ans tous les âges" at bounding box center [223, 151] width 147 height 14
click at [193, 207] on button "Afficher les filtres avancés" at bounding box center [182, 210] width 64 height 7
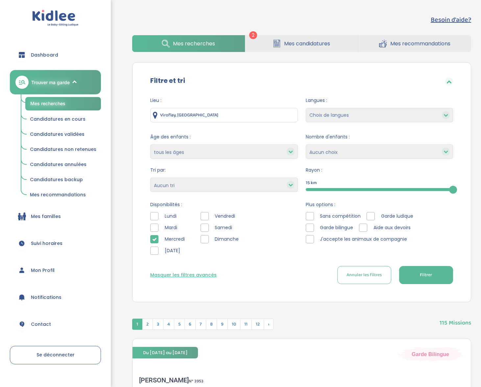
click at [157, 237] on div at bounding box center [154, 239] width 8 height 8
click at [413, 270] on button "Filtrer" at bounding box center [426, 275] width 54 height 18
drag, startPoint x: 451, startPoint y: 188, endPoint x: 360, endPoint y: 195, distance: 91.7
click at [360, 195] on form "Lieu : Viroflay, France Langues : Choix de langues Allemand Anglais Arabe Espag…" at bounding box center [301, 190] width 303 height 187
click at [420, 268] on button "Filtrer" at bounding box center [426, 275] width 54 height 18
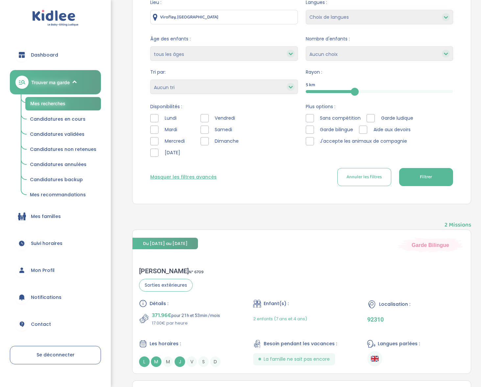
scroll to position [135, 0]
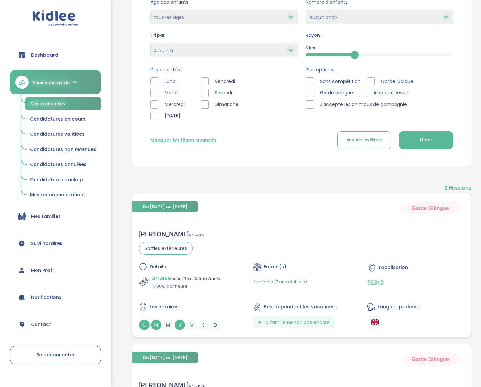
click at [154, 231] on div "Chloé B . N° 6709" at bounding box center [171, 234] width 64 height 8
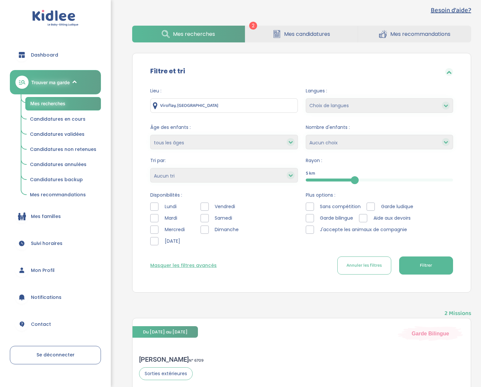
scroll to position [10, 0]
drag, startPoint x: 354, startPoint y: 178, endPoint x: 483, endPoint y: 174, distance: 128.8
click at [481, 174] on html "trouver ma garde Dashboard Mon profil Mes famille Mes documents Dashboard Trouv…" at bounding box center [240, 333] width 481 height 687
click at [179, 107] on input "Viroflay, France" at bounding box center [223, 105] width 147 height 14
click at [284, 34] on span "Mes candidatures" at bounding box center [307, 34] width 46 height 8
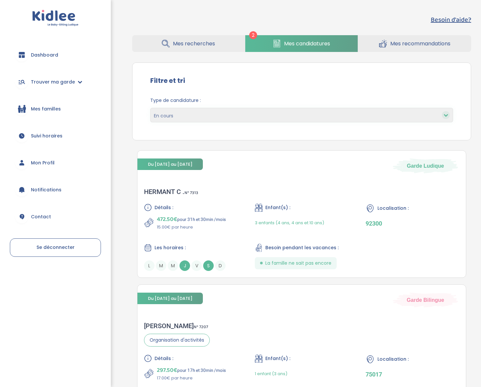
click at [171, 41] on link "Mes recherches" at bounding box center [188, 43] width 113 height 17
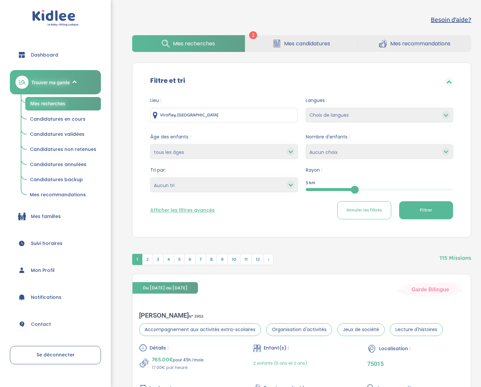
click at [188, 213] on button "Afficher les filtres avancés" at bounding box center [182, 210] width 64 height 7
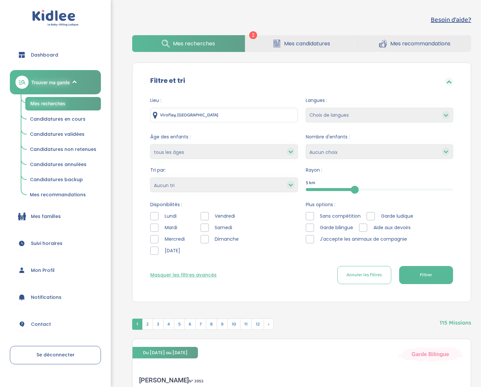
click at [199, 185] on select "Heures par semaine (croissant) Heures par semaine (décroissant) Date de démarra…" at bounding box center [223, 184] width 147 height 14
click at [150, 177] on select "Heures par semaine (croissant) Heures par semaine (décroissant) Date de démarra…" at bounding box center [223, 184] width 147 height 14
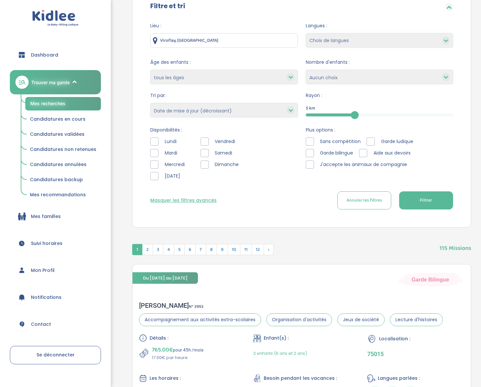
scroll to position [76, 0]
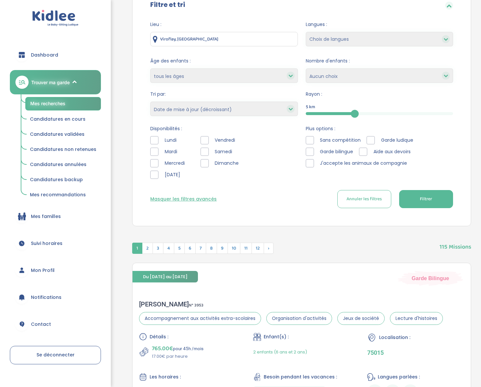
click at [196, 105] on select "Heures par semaine (croissant) Heures par semaine (décroissant) Date de démarra…" at bounding box center [223, 109] width 147 height 14
click at [150, 102] on select "Heures par semaine (croissant) Heures par semaine (décroissant) Date de démarra…" at bounding box center [223, 109] width 147 height 14
click at [217, 111] on select "Heures par semaine (croissant) Heures par semaine (décroissant) Date de démarra…" at bounding box center [223, 109] width 147 height 14
click at [418, 198] on button "Filtrer" at bounding box center [426, 199] width 54 height 18
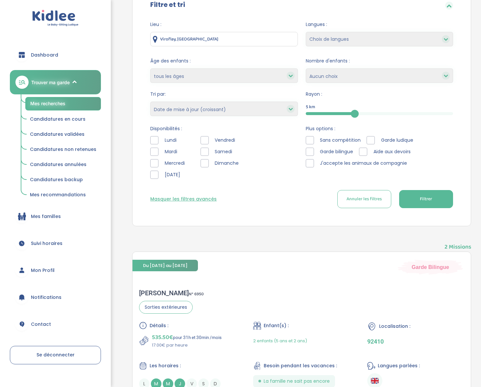
click at [205, 108] on select "Heures par semaine (croissant) Heures par semaine (décroissant) Date de démarra…" at bounding box center [223, 109] width 147 height 14
click at [150, 102] on select "Heures par semaine (croissant) Heures par semaine (décroissant) Date de démarra…" at bounding box center [223, 109] width 147 height 14
click at [419, 205] on button "Filtrer" at bounding box center [426, 199] width 54 height 18
click at [201, 114] on select "Heures par semaine (croissant) Heures par semaine (décroissant) Date de démarra…" at bounding box center [223, 109] width 147 height 14
select select "updated_at_asc"
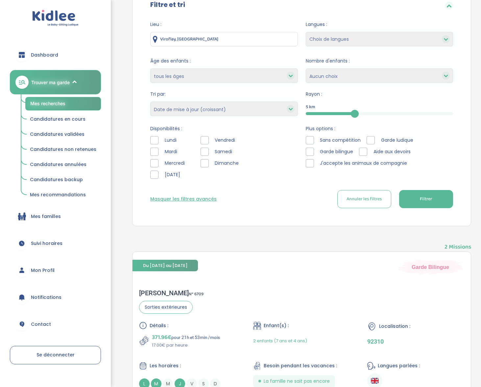
click at [150, 102] on select "Heures par semaine (croissant) Heures par semaine (décroissant) Date de démarra…" at bounding box center [223, 109] width 147 height 14
click at [428, 192] on button "Filtrer" at bounding box center [426, 199] width 54 height 18
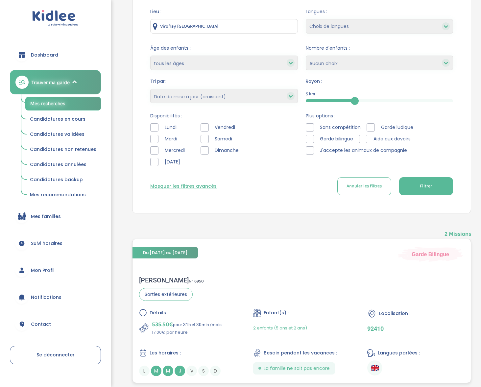
scroll to position [0, 0]
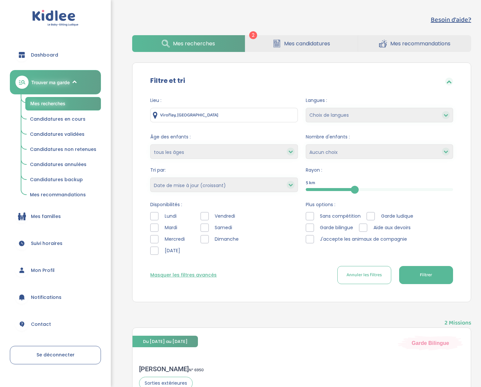
drag, startPoint x: 350, startPoint y: 188, endPoint x: 483, endPoint y: 187, distance: 133.0
click at [481, 187] on html "trouver ma garde Dashboard Mon profil Mes famille Mes documents Dashboard Trouv…" at bounding box center [240, 343] width 481 height 687
drag, startPoint x: 355, startPoint y: 191, endPoint x: 480, endPoint y: 187, distance: 124.6
click at [480, 187] on div "Besoin d'aide? 2 Mes recherches Mes candidatures Mes recommandations Besoin d'a…" at bounding box center [301, 329] width 358 height 639
click at [237, 113] on input "Viroflay, [GEOGRAPHIC_DATA]" at bounding box center [223, 115] width 147 height 14
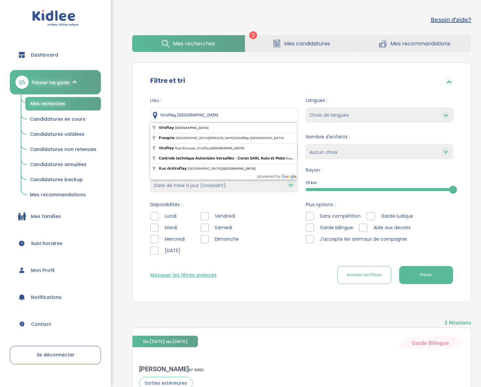
drag, startPoint x: 202, startPoint y: 115, endPoint x: 166, endPoint y: 102, distance: 38.1
click at [166, 102] on div "Lieu : Viroflay, [GEOGRAPHIC_DATA]" at bounding box center [223, 109] width 147 height 25
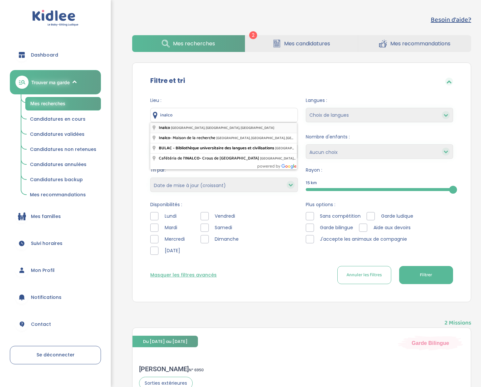
type input "Inalco, [GEOGRAPHIC_DATA], [GEOGRAPHIC_DATA], [GEOGRAPHIC_DATA]"
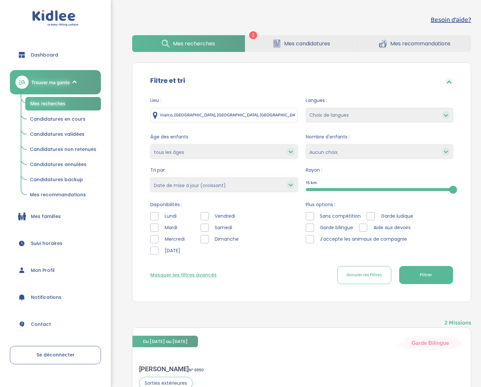
click at [416, 275] on button "Filtrer" at bounding box center [426, 275] width 54 height 18
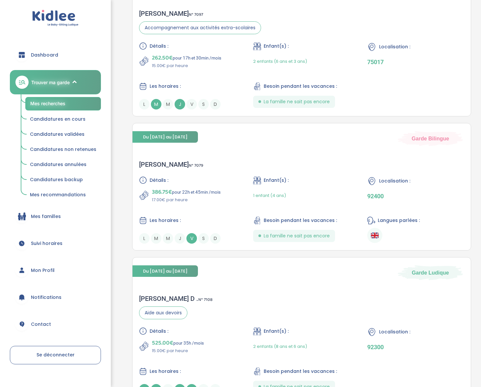
scroll to position [1425, 0]
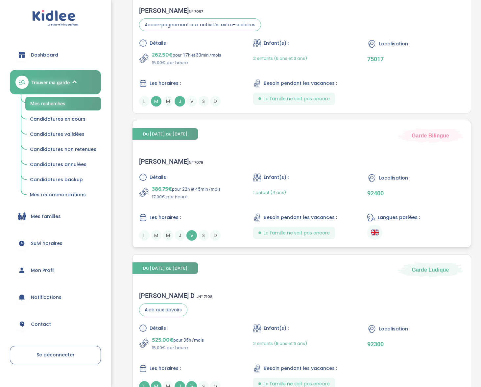
click at [157, 164] on div "[PERSON_NAME] N° 7079" at bounding box center [171, 161] width 64 height 8
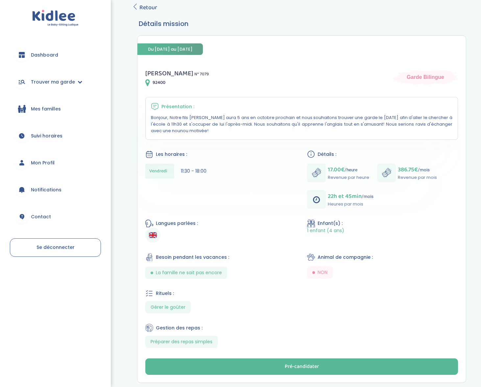
scroll to position [77, 0]
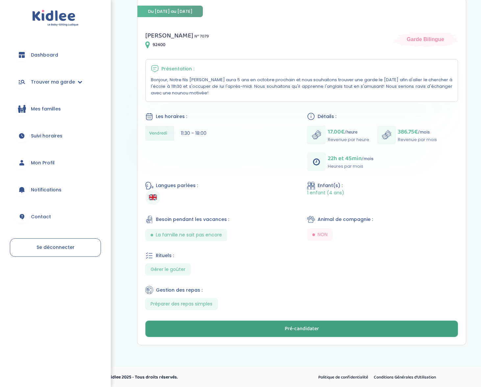
click at [234, 329] on button "Pré-candidater" at bounding box center [301, 328] width 312 height 16
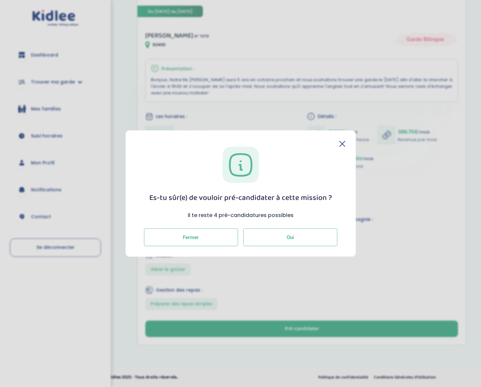
click at [274, 244] on button "Oui" at bounding box center [290, 237] width 94 height 18
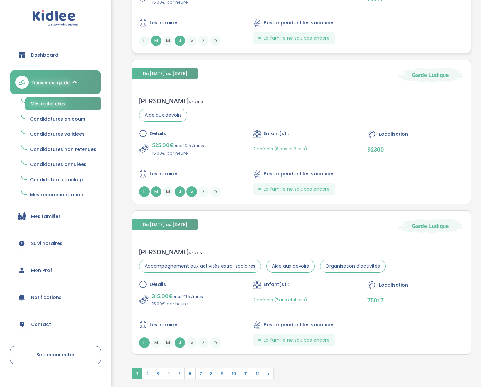
scroll to position [1486, 0]
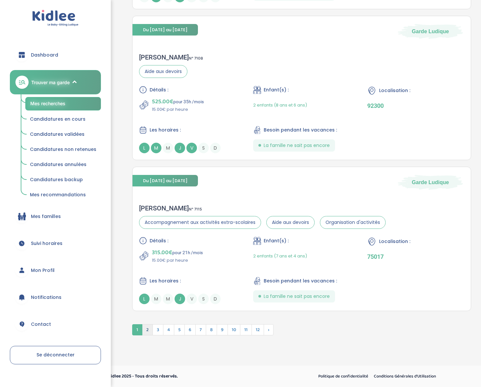
click at [147, 325] on span "2" at bounding box center [147, 329] width 11 height 11
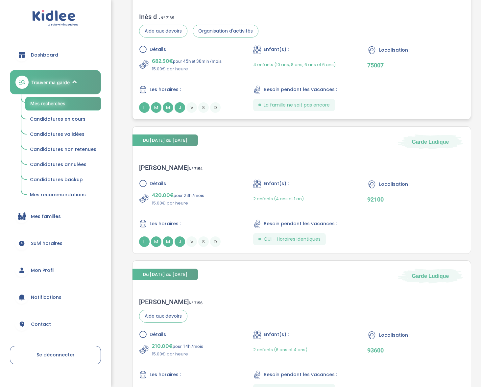
scroll to position [1469, 0]
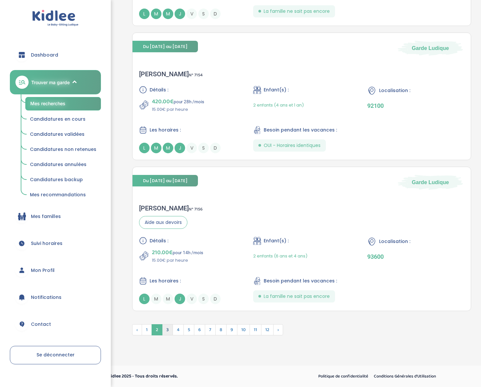
click at [164, 332] on span "3" at bounding box center [167, 329] width 11 height 11
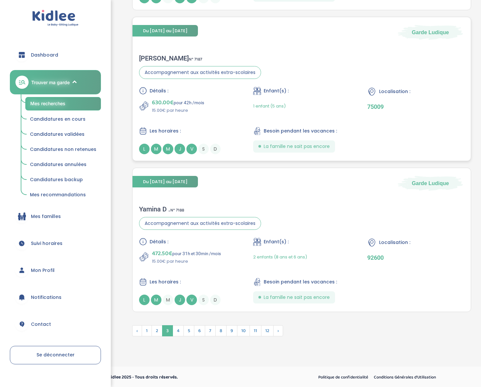
scroll to position [1452, 0]
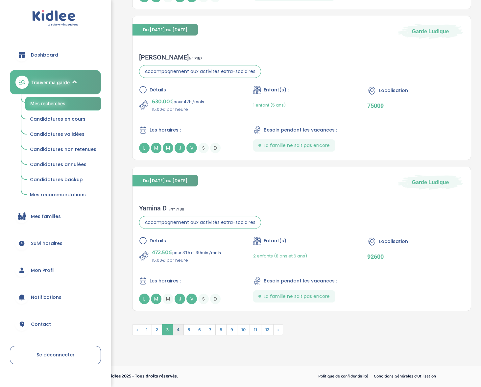
click at [177, 327] on span "4" at bounding box center [177, 329] width 11 height 11
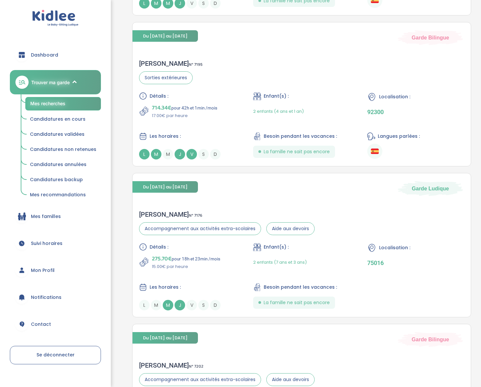
scroll to position [426, 0]
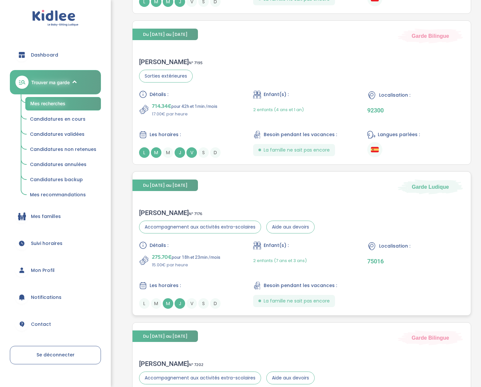
click at [146, 212] on div "[PERSON_NAME] N° 7176" at bounding box center [226, 213] width 175 height 8
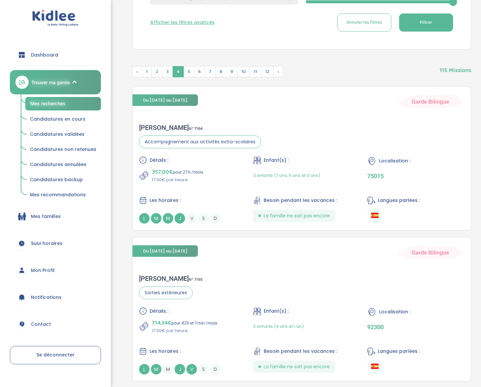
scroll to position [0, 0]
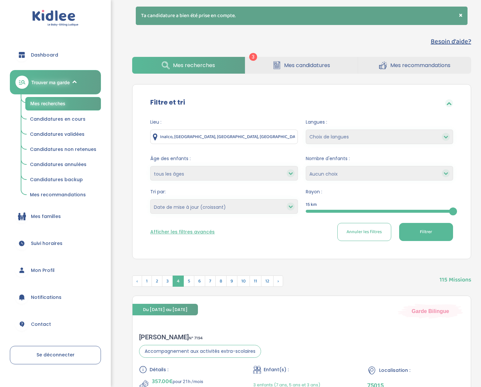
click at [190, 229] on button "Afficher les filtres avancés" at bounding box center [182, 231] width 64 height 7
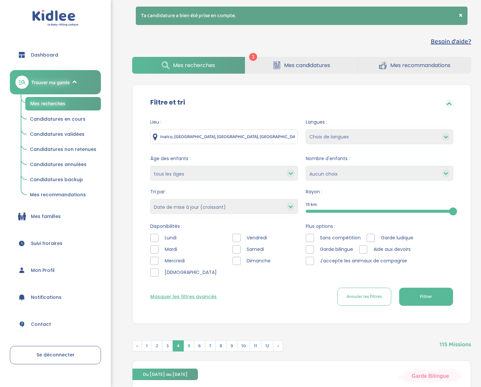
click at [192, 208] on select "Heures par semaine (croissant) Heures par semaine (décroissant) Date de démarra…" at bounding box center [223, 206] width 147 height 14
select select "salary_desc"
click at [150, 199] on select "Heures par semaine (croissant) Heures par semaine (décroissant) Date de démarra…" at bounding box center [223, 206] width 147 height 14
click at [442, 292] on button "Filtrer" at bounding box center [426, 296] width 54 height 18
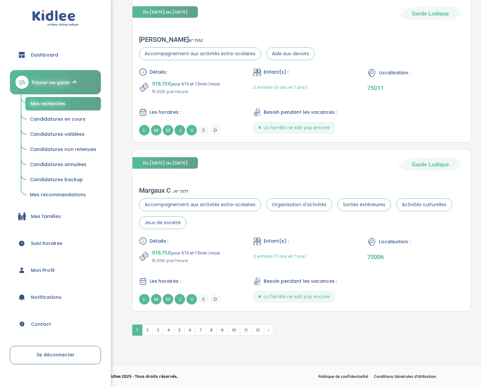
scroll to position [1569, 0]
click at [144, 334] on span "2" at bounding box center [147, 329] width 11 height 11
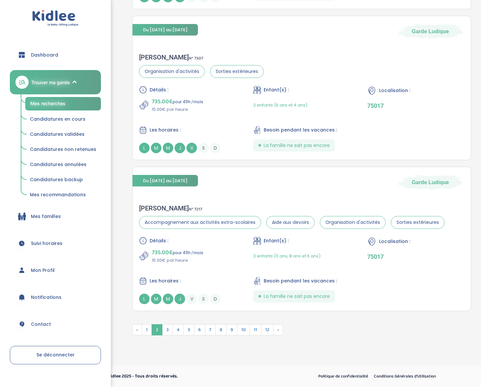
drag, startPoint x: 169, startPoint y: 329, endPoint x: 171, endPoint y: 313, distance: 16.9
click at [169, 329] on span "3" at bounding box center [167, 329] width 11 height 11
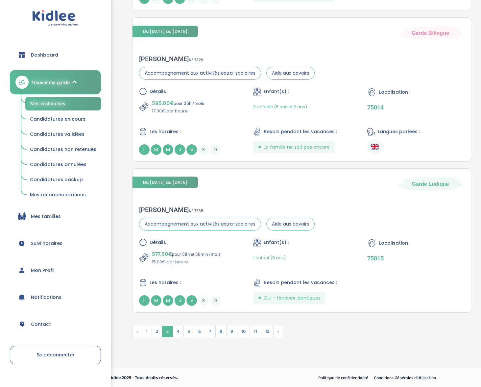
scroll to position [1550, 0]
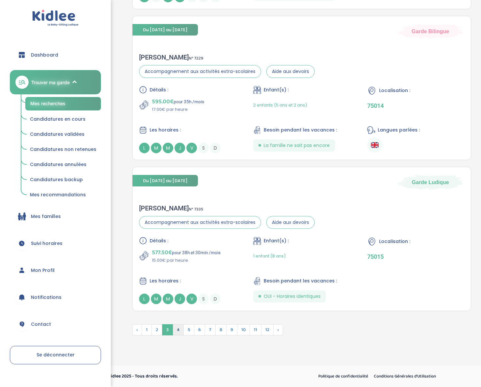
click at [175, 330] on span "4" at bounding box center [177, 329] width 11 height 11
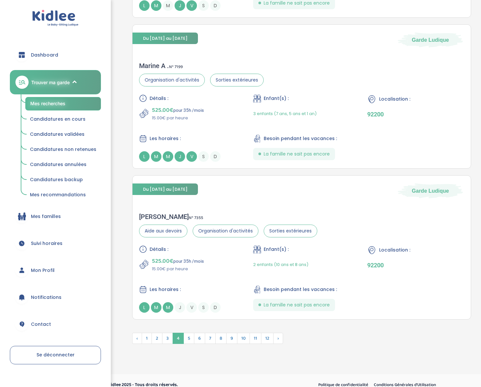
scroll to position [1517, 0]
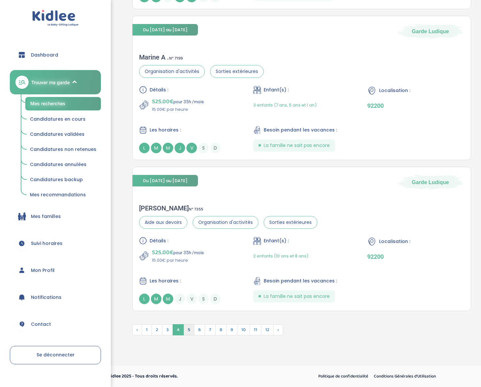
click at [192, 330] on span "5" at bounding box center [188, 329] width 11 height 11
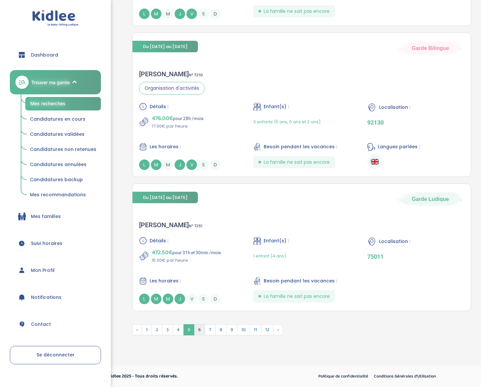
click at [201, 331] on span "6" at bounding box center [199, 329] width 11 height 11
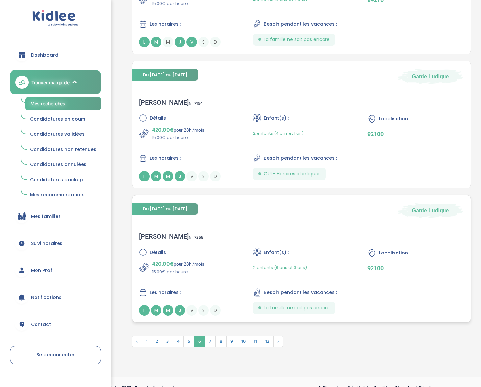
scroll to position [1500, 0]
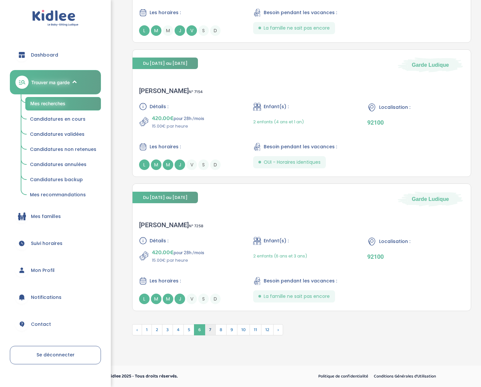
click at [210, 326] on span "7" at bounding box center [210, 329] width 11 height 11
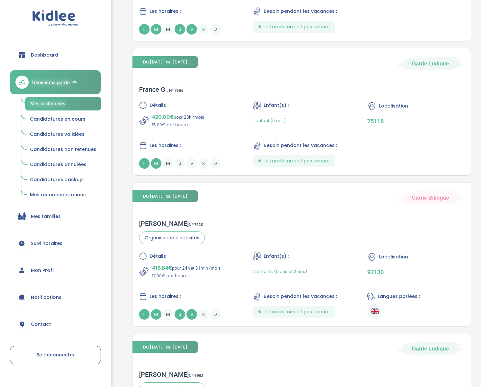
scroll to position [434, 0]
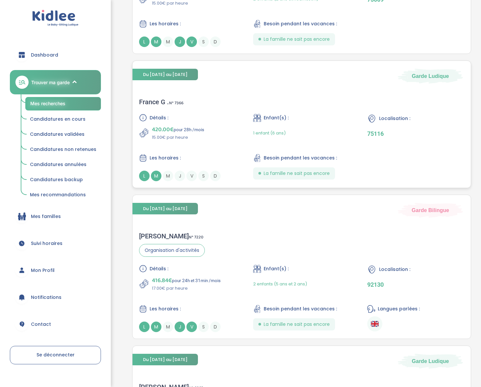
click at [158, 101] on div "France G . N° 7366" at bounding box center [161, 102] width 44 height 8
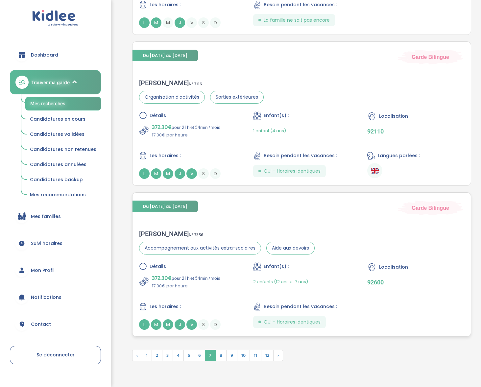
scroll to position [1500, 0]
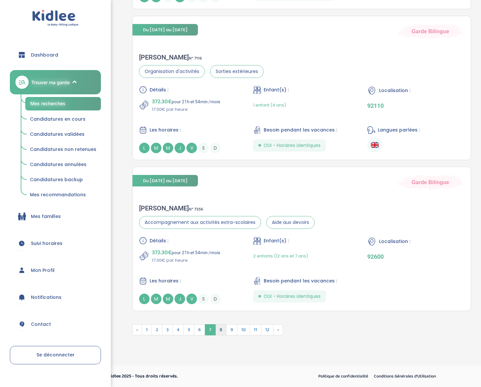
click at [218, 334] on span "8" at bounding box center [220, 329] width 11 height 11
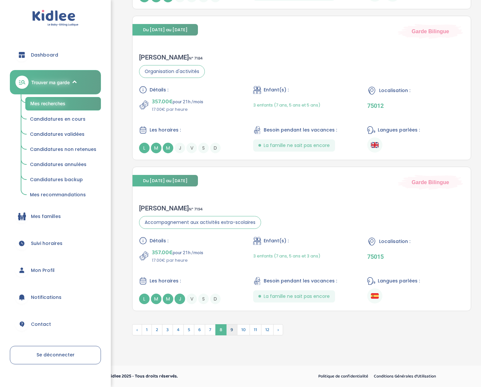
click at [230, 328] on span "9" at bounding box center [231, 329] width 11 height 11
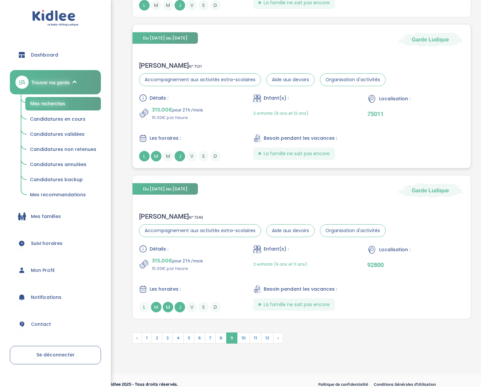
scroll to position [1534, 0]
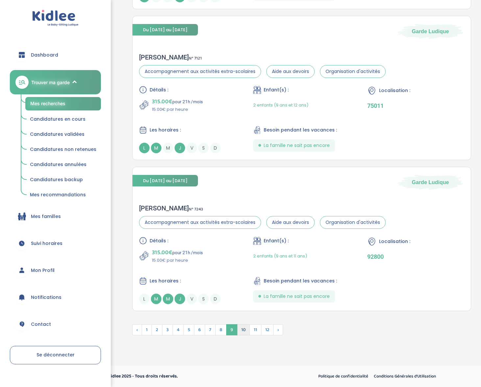
click at [240, 331] on span "10" at bounding box center [243, 329] width 13 height 11
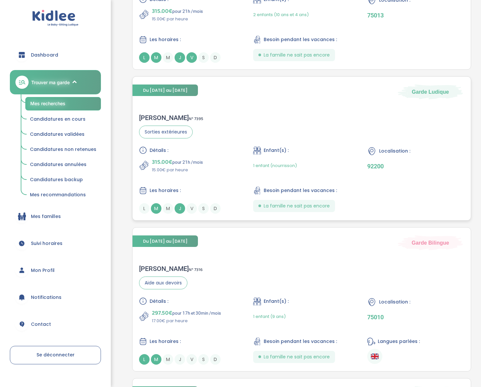
scroll to position [899, 0]
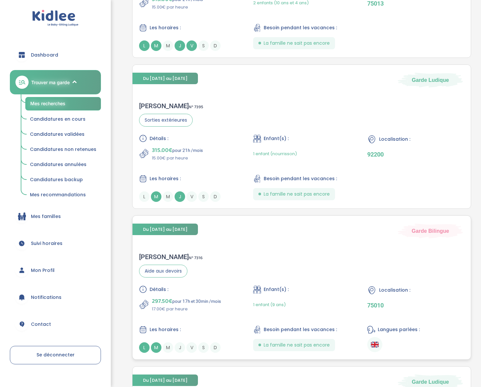
click at [155, 258] on div "[PERSON_NAME] N° 7316" at bounding box center [170, 257] width 63 height 8
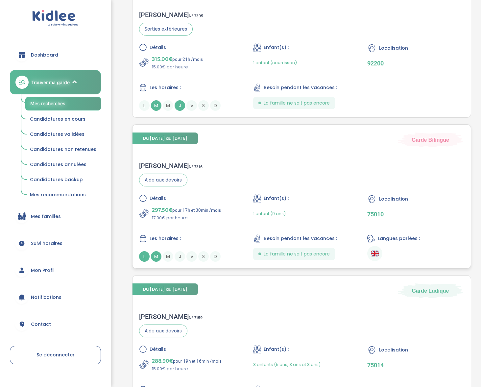
scroll to position [990, 0]
click at [155, 163] on div "[PERSON_NAME] N° 7316" at bounding box center [170, 165] width 63 height 8
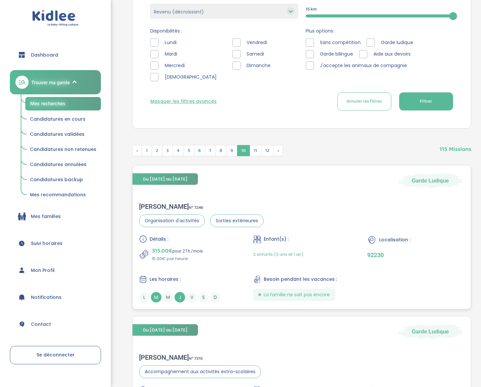
scroll to position [0, 0]
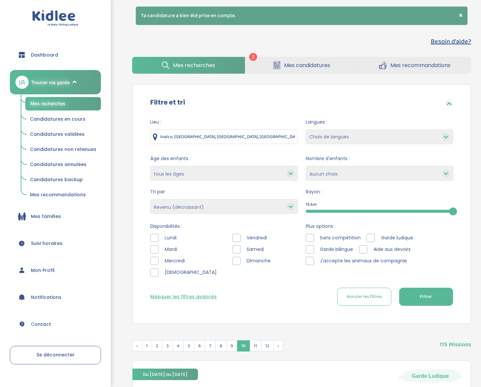
click at [311, 249] on div at bounding box center [309, 249] width 8 height 8
click at [422, 300] on span "Filtrer" at bounding box center [425, 296] width 12 height 7
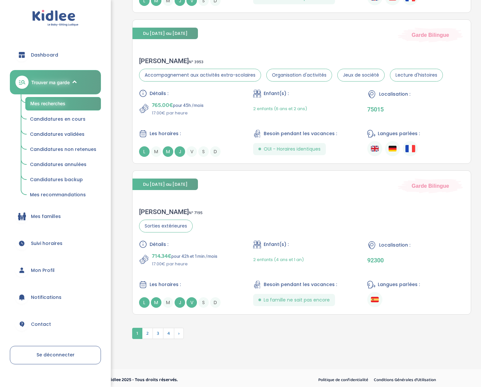
scroll to position [1534, 0]
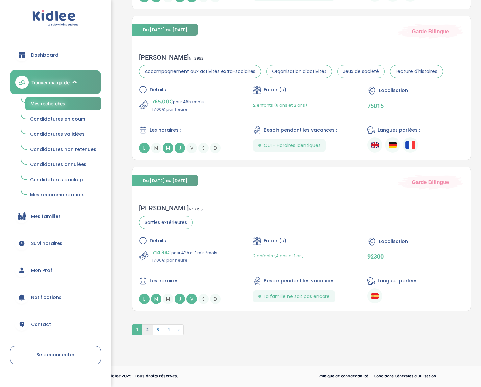
click at [151, 326] on span "2" at bounding box center [147, 329] width 11 height 11
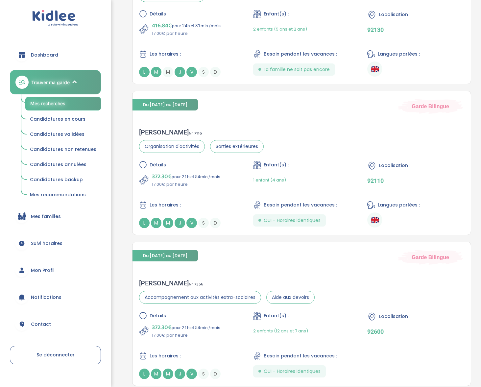
scroll to position [1550, 0]
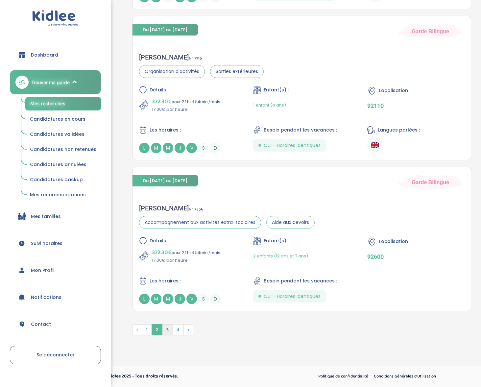
click at [169, 333] on span "3" at bounding box center [167, 329] width 11 height 11
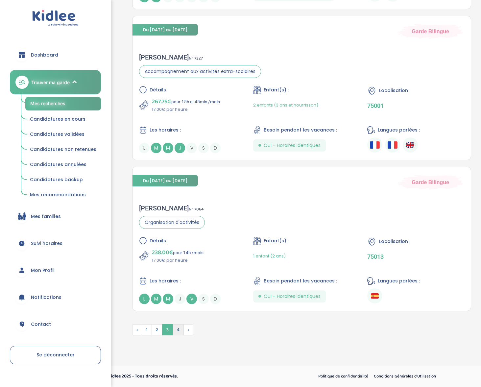
click at [178, 334] on span "4" at bounding box center [177, 329] width 11 height 11
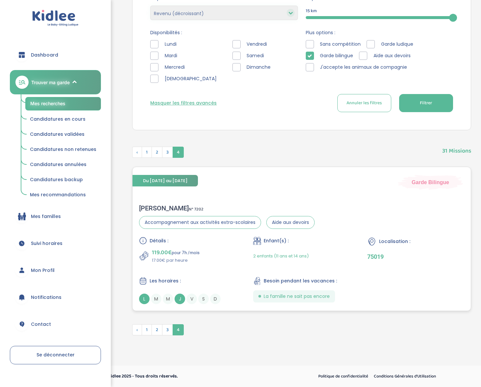
scroll to position [192, 0]
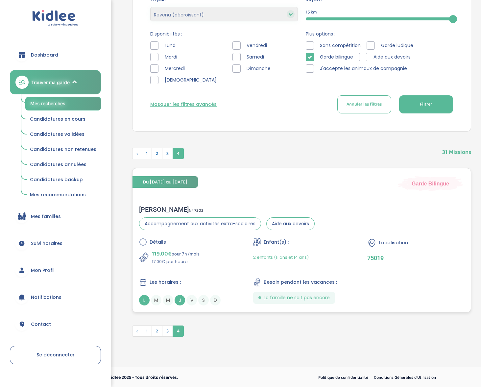
click at [154, 240] on span "Détails :" at bounding box center [158, 241] width 19 height 7
click at [308, 56] on icon at bounding box center [309, 57] width 5 height 5
click at [63, 119] on span "Candidatures en cours" at bounding box center [58, 119] width 56 height 7
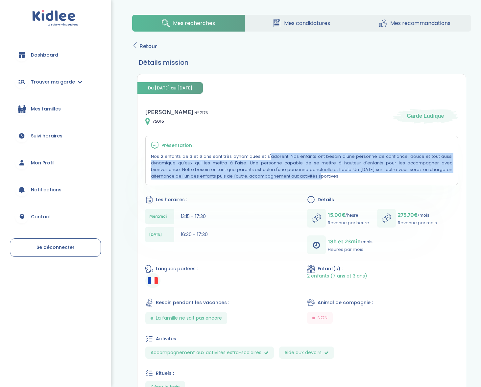
drag, startPoint x: 207, startPoint y: 158, endPoint x: 216, endPoint y: 176, distance: 20.1
click at [216, 176] on p "Nos 2 enfants de 3 et 6 ans sont très dynamiques et s'adorent. Nos enfants ont …" at bounding box center [301, 166] width 301 height 26
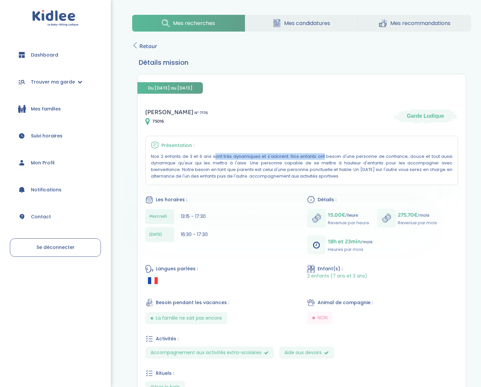
drag, startPoint x: 262, startPoint y: 153, endPoint x: 262, endPoint y: 157, distance: 4.0
click at [262, 157] on div "Présentation : Nos 2 enfants de 3 et 6 ans sont très dynamiques et s'adorent. N…" at bounding box center [301, 160] width 312 height 49
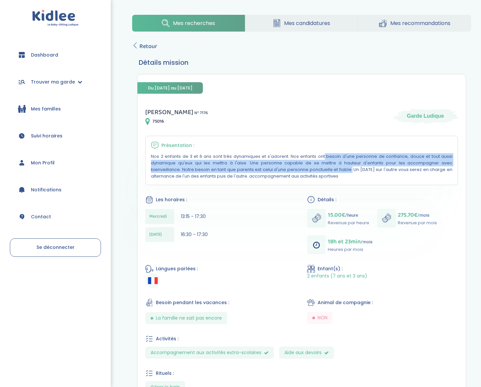
drag, startPoint x: 262, startPoint y: 160, endPoint x: 258, endPoint y: 170, distance: 10.3
click at [258, 170] on p "Nos 2 enfants de 3 et 6 ans sont très dynamiques et s'adorent. Nos enfants ont …" at bounding box center [301, 166] width 301 height 26
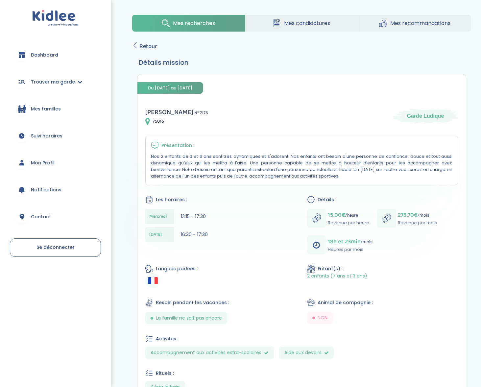
drag, startPoint x: 257, startPoint y: 152, endPoint x: 255, endPoint y: 175, distance: 23.4
click at [255, 175] on div "Présentation : Nos 2 enfants de 3 et 6 ans sont très dynamiques et s'adorent. N…" at bounding box center [301, 160] width 312 height 49
click at [254, 175] on p "Nos 2 enfants de 3 et 6 ans sont très dynamiques et s'adorent. Nos enfants ont …" at bounding box center [301, 166] width 301 height 26
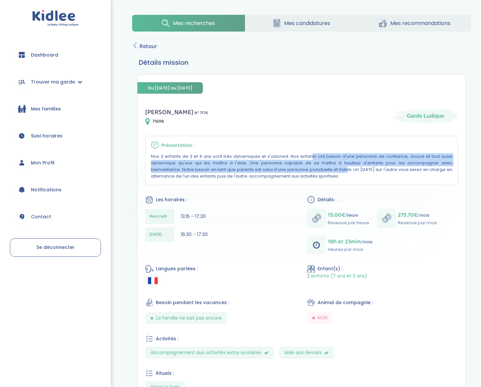
drag, startPoint x: 248, startPoint y: 160, endPoint x: 250, endPoint y: 168, distance: 8.4
click at [250, 168] on p "Nos 2 enfants de 3 et 6 ans sont très dynamiques et s'adorent. Nos enfants ont …" at bounding box center [301, 166] width 301 height 26
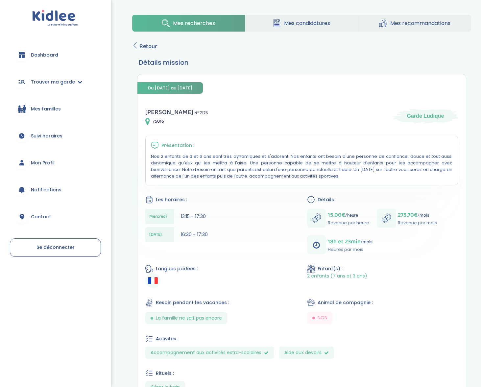
drag, startPoint x: 248, startPoint y: 164, endPoint x: 248, endPoint y: 175, distance: 11.2
click at [248, 175] on p "Nos 2 enfants de 3 et 6 ans sont très dynamiques et s'adorent. Nos enfants ont …" at bounding box center [301, 166] width 301 height 26
drag, startPoint x: 247, startPoint y: 175, endPoint x: 246, endPoint y: 189, distance: 14.2
click at [246, 189] on div "[PERSON_NAME] N° 7176 75016 Garde Ludique Présentation : Nos 2 enfants de 3 et …" at bounding box center [301, 263] width 328 height 329
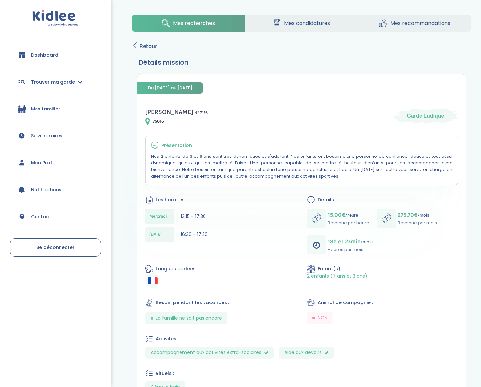
drag, startPoint x: 246, startPoint y: 159, endPoint x: 297, endPoint y: 179, distance: 54.3
click at [297, 179] on div "Présentation : Nos 2 enfants de 3 et 6 ans sont très dynamiques et s'adorent. N…" at bounding box center [301, 160] width 312 height 49
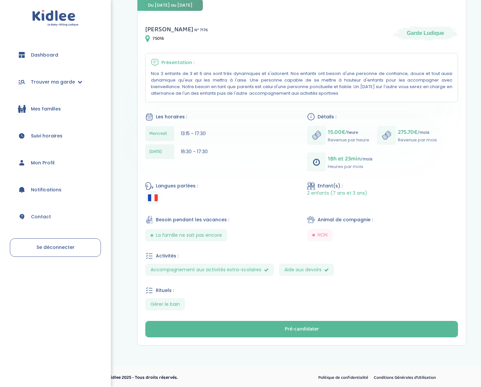
scroll to position [83, 0]
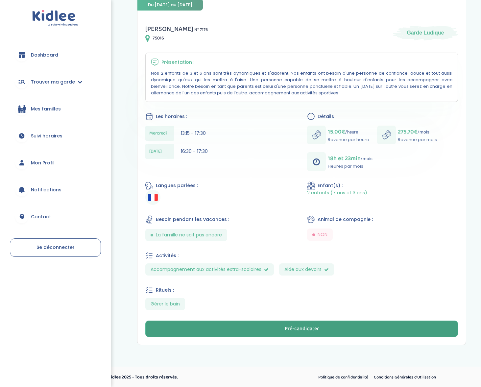
click at [214, 332] on button "Pré-candidater" at bounding box center [301, 328] width 312 height 16
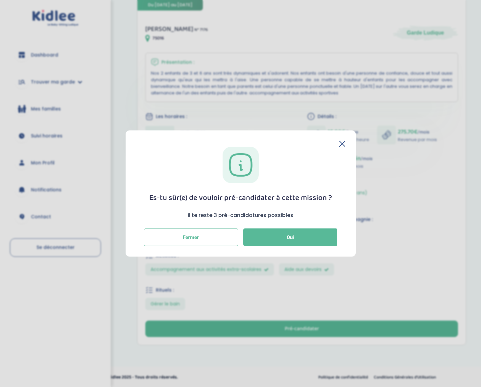
click at [0, 0] on div "Es-tu sûr(e) de vouloir pré-candidater à cette mission ? Il te reste 3 pré-cand…" at bounding box center [0, 0] width 0 height 0
click at [0, 0] on icon at bounding box center [0, 0] width 0 height 0
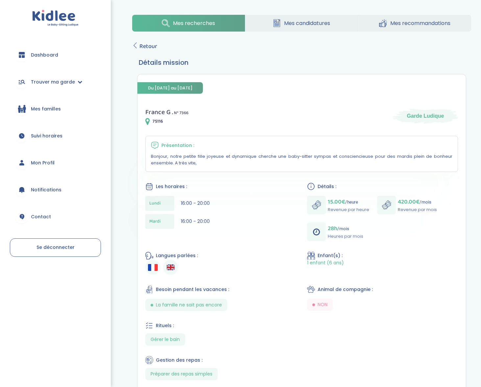
drag, startPoint x: 249, startPoint y: 154, endPoint x: 254, endPoint y: 164, distance: 11.3
click at [254, 164] on p "Bonjour, notre petite fille joyeuse et dynamique cherche une baby-sitter sympas…" at bounding box center [301, 159] width 301 height 13
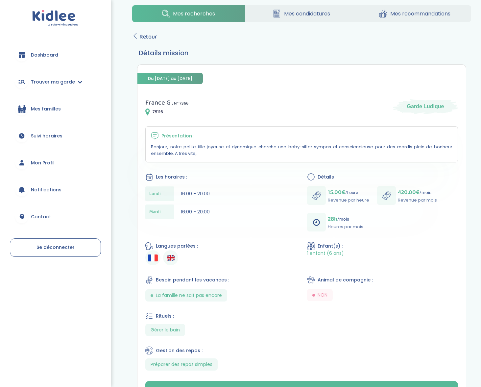
scroll to position [9, 0]
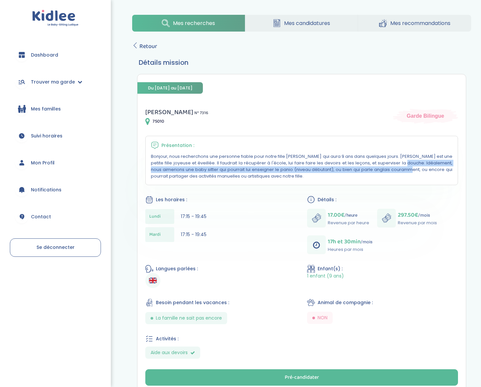
drag, startPoint x: 325, startPoint y: 163, endPoint x: 328, endPoint y: 171, distance: 8.8
click at [328, 171] on p "Bonjour, nous recherchons une personne fiable pour notre fille Julia qui aura 9…" at bounding box center [301, 166] width 301 height 26
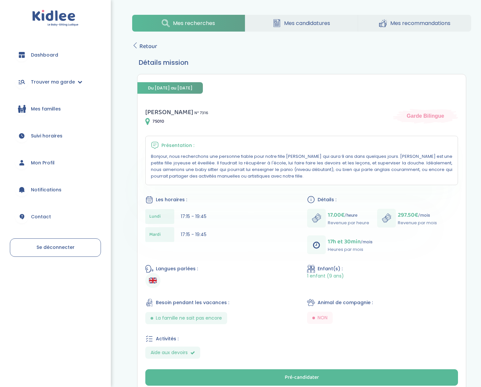
drag, startPoint x: 212, startPoint y: 166, endPoint x: 223, endPoint y: 175, distance: 14.8
click at [223, 175] on p "Bonjour, nous recherchons une personne fiable pour notre fille [PERSON_NAME] qu…" at bounding box center [301, 166] width 301 height 26
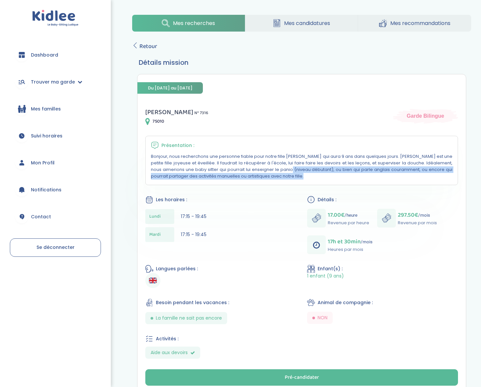
drag, startPoint x: 212, startPoint y: 169, endPoint x: 234, endPoint y: 176, distance: 23.3
click at [234, 176] on p "Bonjour, nous recherchons une personne fiable pour notre fille [PERSON_NAME] qu…" at bounding box center [301, 166] width 301 height 26
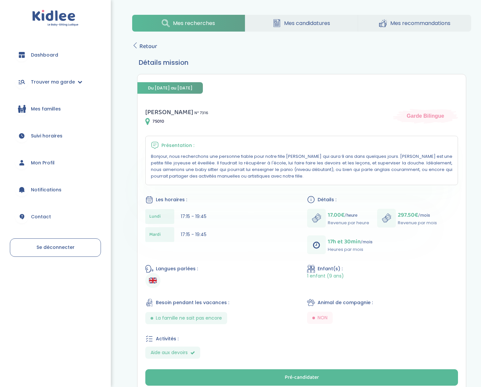
click at [238, 170] on p "Bonjour, nous recherchons une personne fiable pour notre fille [PERSON_NAME] qu…" at bounding box center [301, 166] width 301 height 26
drag, startPoint x: 238, startPoint y: 170, endPoint x: 236, endPoint y: 177, distance: 7.9
click at [236, 177] on p "Bonjour, nous recherchons une personne fiable pour notre fille [PERSON_NAME] qu…" at bounding box center [301, 166] width 301 height 26
click at [236, 177] on p "Bonjour, nous recherchons une personne fiable pour notre fille Julia qui aura 9…" at bounding box center [301, 166] width 301 height 26
drag, startPoint x: 235, startPoint y: 169, endPoint x: 236, endPoint y: 177, distance: 8.5
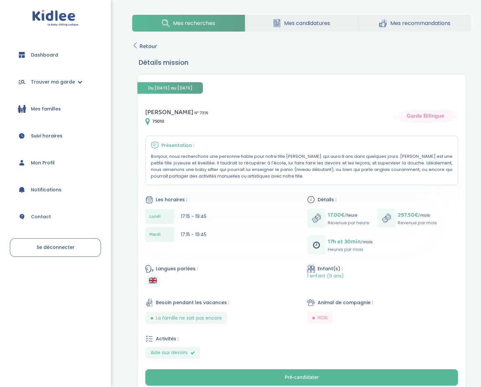
click at [236, 177] on p "Bonjour, nous recherchons une personne fiable pour notre fille Julia qui aura 9…" at bounding box center [301, 166] width 301 height 26
click at [235, 177] on p "Bonjour, nous recherchons une personne fiable pour notre fille Julia qui aura 9…" at bounding box center [301, 166] width 301 height 26
drag, startPoint x: 237, startPoint y: 173, endPoint x: 236, endPoint y: 179, distance: 5.6
click at [236, 179] on div "Présentation : Bonjour, nous recherchons une personne fiable pour notre fille J…" at bounding box center [301, 160] width 312 height 49
click at [237, 177] on p "Bonjour, nous recherchons une personne fiable pour notre fille Julia qui aura 9…" at bounding box center [301, 166] width 301 height 26
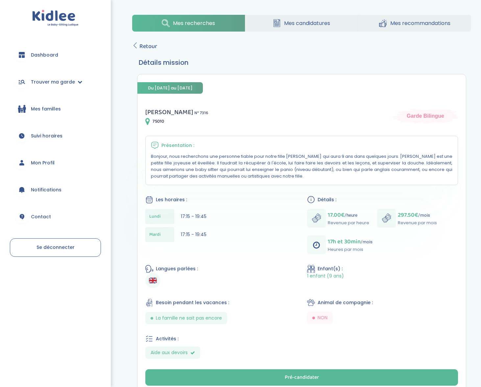
scroll to position [49, 0]
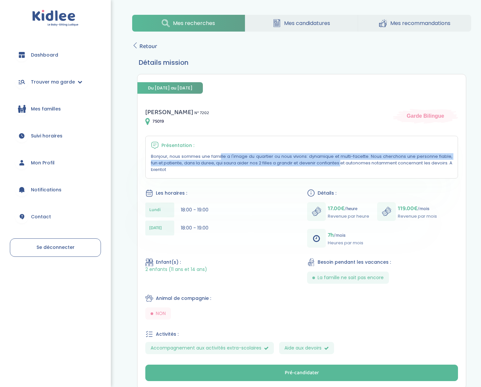
drag, startPoint x: 272, startPoint y: 156, endPoint x: 279, endPoint y: 163, distance: 9.8
click at [279, 161] on div "Présentation : Bonjour, nous sommes une famille a l'image du quartier ou nous v…" at bounding box center [301, 157] width 312 height 43
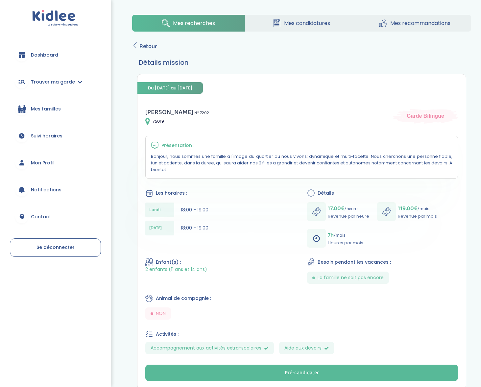
click at [279, 163] on p "Bonjour, nous sommes une famille a l'image du quartier ou nous vivons: dynamiqu…" at bounding box center [301, 163] width 301 height 20
drag, startPoint x: 269, startPoint y: 157, endPoint x: 273, endPoint y: 167, distance: 10.5
click at [273, 167] on p "Bonjour, nous sommes une famille a l'image du quartier ou nous vivons: dynamiqu…" at bounding box center [301, 163] width 301 height 20
drag, startPoint x: 271, startPoint y: 160, endPoint x: 274, endPoint y: 171, distance: 12.0
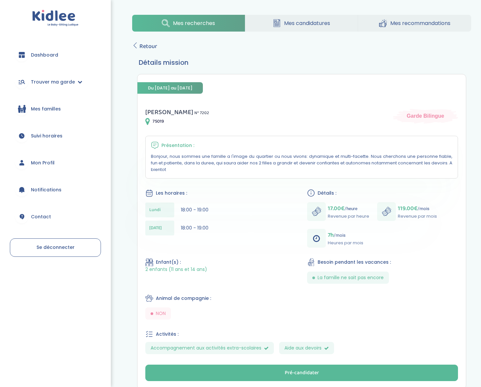
click at [274, 171] on p "Bonjour, nous sommes une famille a l'image du quartier ou nous vivons: dynamiqu…" at bounding box center [301, 163] width 301 height 20
drag, startPoint x: 272, startPoint y: 164, endPoint x: 272, endPoint y: 168, distance: 3.3
click at [272, 168] on p "Bonjour, nous sommes une famille a l'image du quartier ou nous vivons: dynamiqu…" at bounding box center [301, 163] width 301 height 20
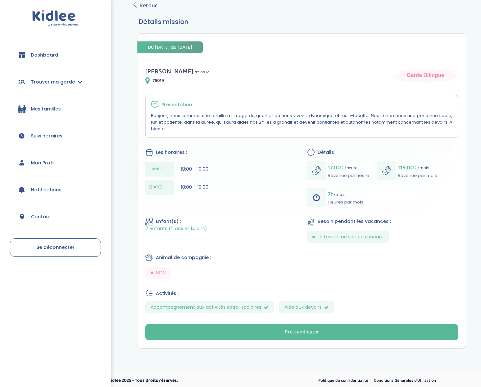
scroll to position [44, 0]
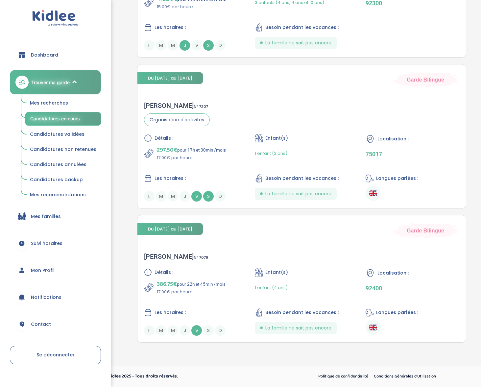
scroll to position [101, 0]
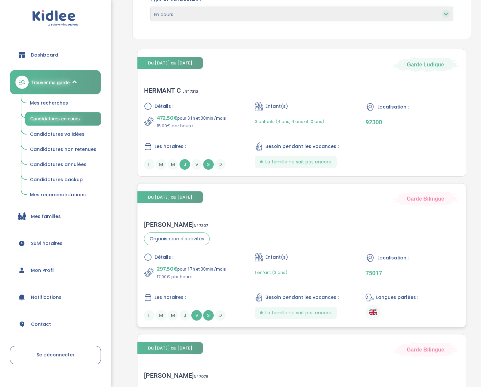
click at [166, 223] on div "Sabah F . N° 7207" at bounding box center [177, 224] width 66 height 8
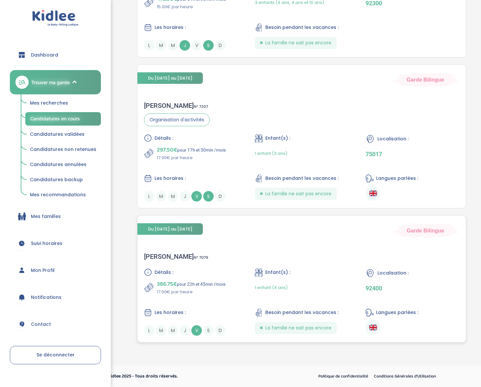
click at [163, 255] on div "Maiten L . N° 7079" at bounding box center [176, 256] width 64 height 8
click at [68, 106] on link "Mes recherches" at bounding box center [63, 103] width 76 height 12
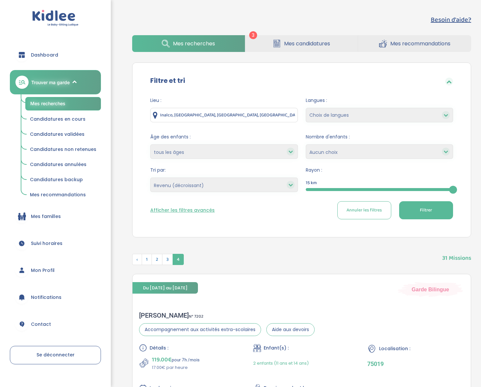
select select "salary_desc"
click at [198, 210] on button "Afficher les filtres avancés" at bounding box center [182, 210] width 64 height 7
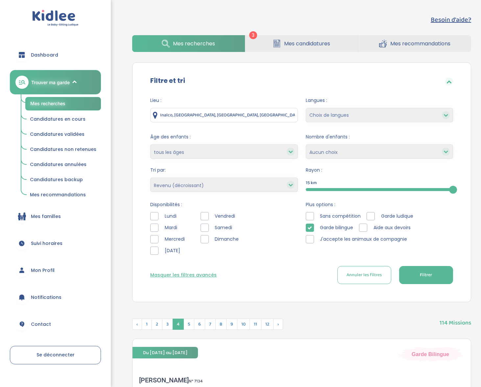
click at [194, 189] on select "Heures par semaine (croissant) Heures par semaine (décroissant) Date de démarra…" at bounding box center [223, 184] width 147 height 14
select select
click at [150, 177] on select "Heures par semaine (croissant) Heures par semaine (décroissant) Date de démarra…" at bounding box center [223, 184] width 147 height 14
click at [206, 215] on div at bounding box center [204, 216] width 8 height 8
click at [416, 276] on button "Filtrer" at bounding box center [426, 275] width 54 height 18
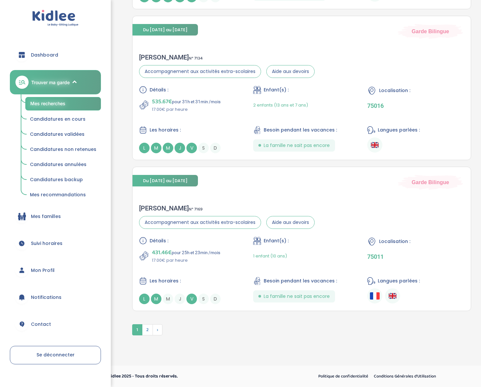
scroll to position [1511, 0]
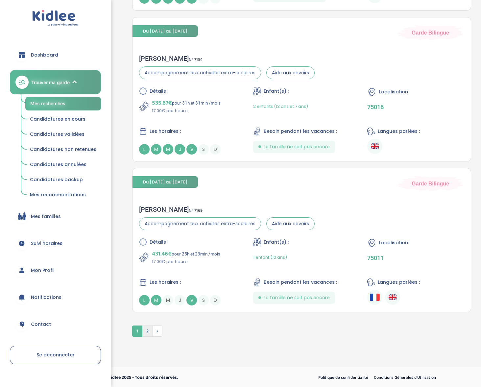
click at [144, 334] on span "2" at bounding box center [147, 330] width 11 height 11
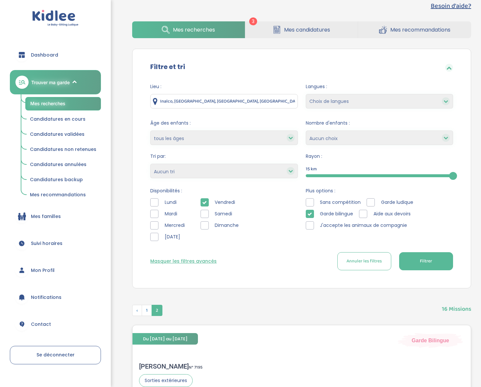
scroll to position [0, 0]
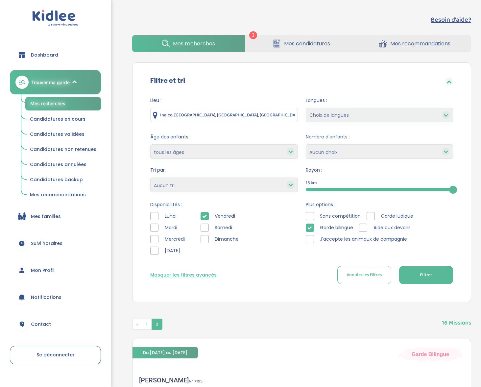
click at [205, 214] on icon at bounding box center [204, 216] width 5 height 5
click at [154, 237] on div at bounding box center [154, 239] width 8 height 8
click at [426, 271] on span "Filtrer" at bounding box center [425, 274] width 12 height 7
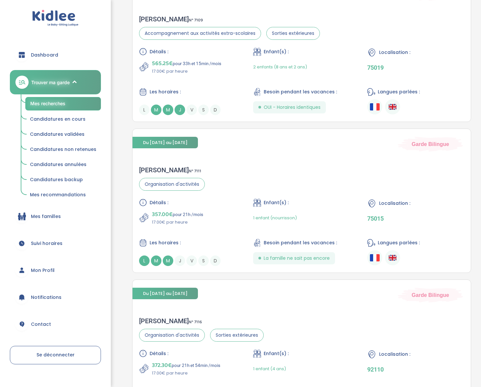
scroll to position [1529, 0]
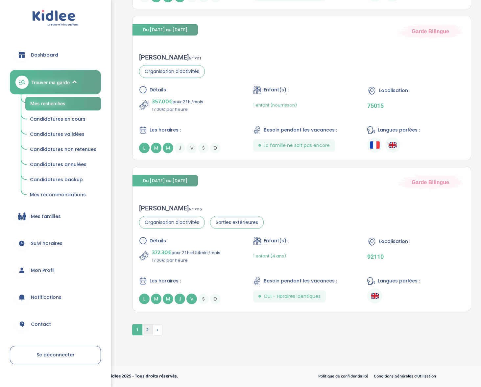
click at [147, 329] on span "2" at bounding box center [147, 329] width 11 height 11
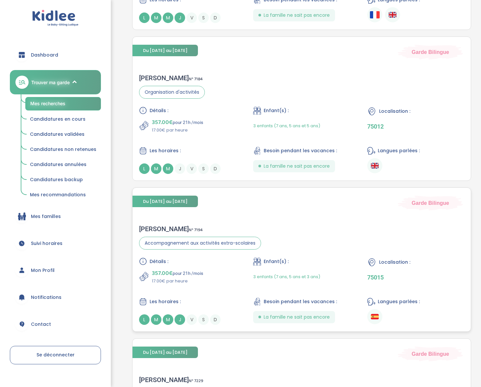
scroll to position [378, 0]
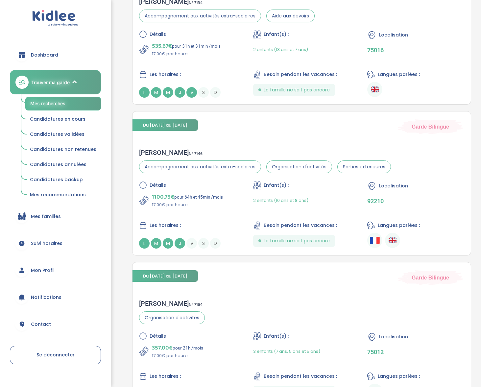
click at [68, 114] on link "Candidatures en cours" at bounding box center [63, 119] width 76 height 12
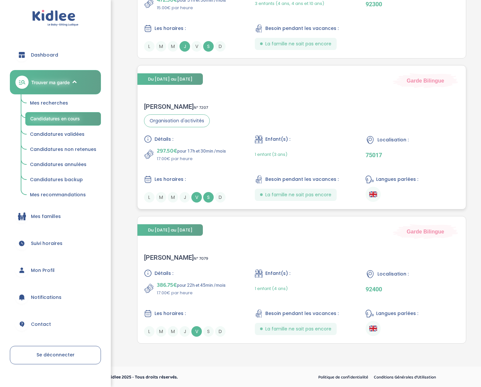
scroll to position [220, 0]
